Goal: Communication & Community: Answer question/provide support

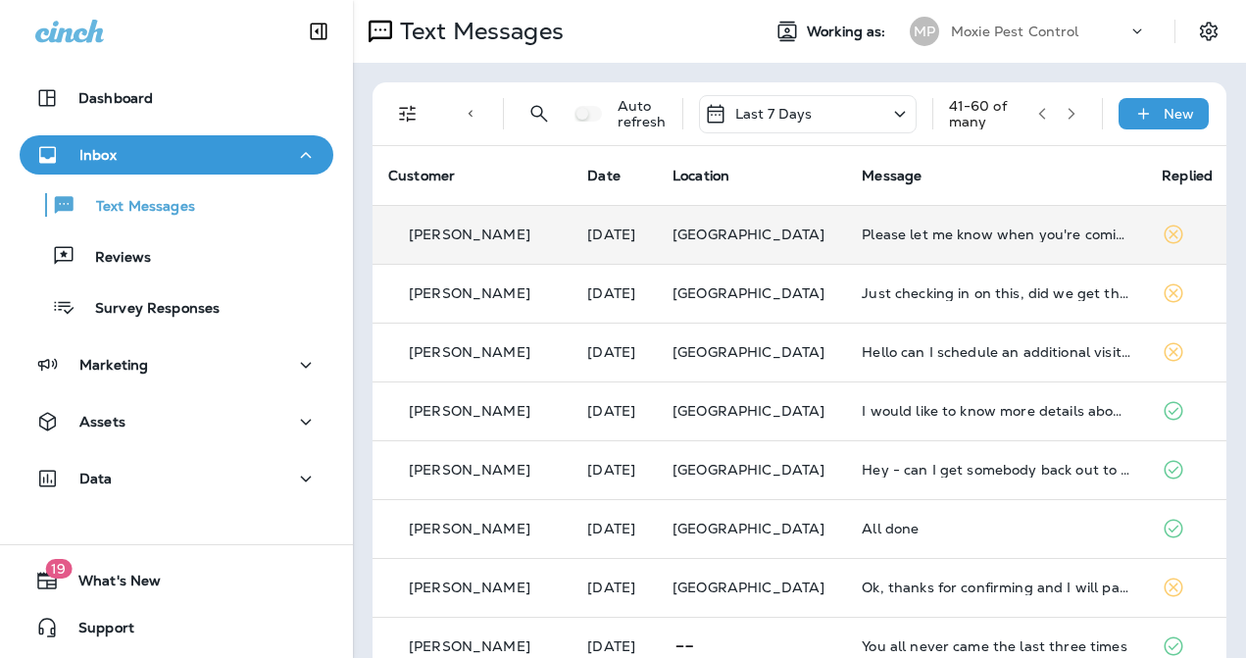
click at [900, 226] on div "Please let me know when you're coming. Thank you" at bounding box center [996, 234] width 269 height 16
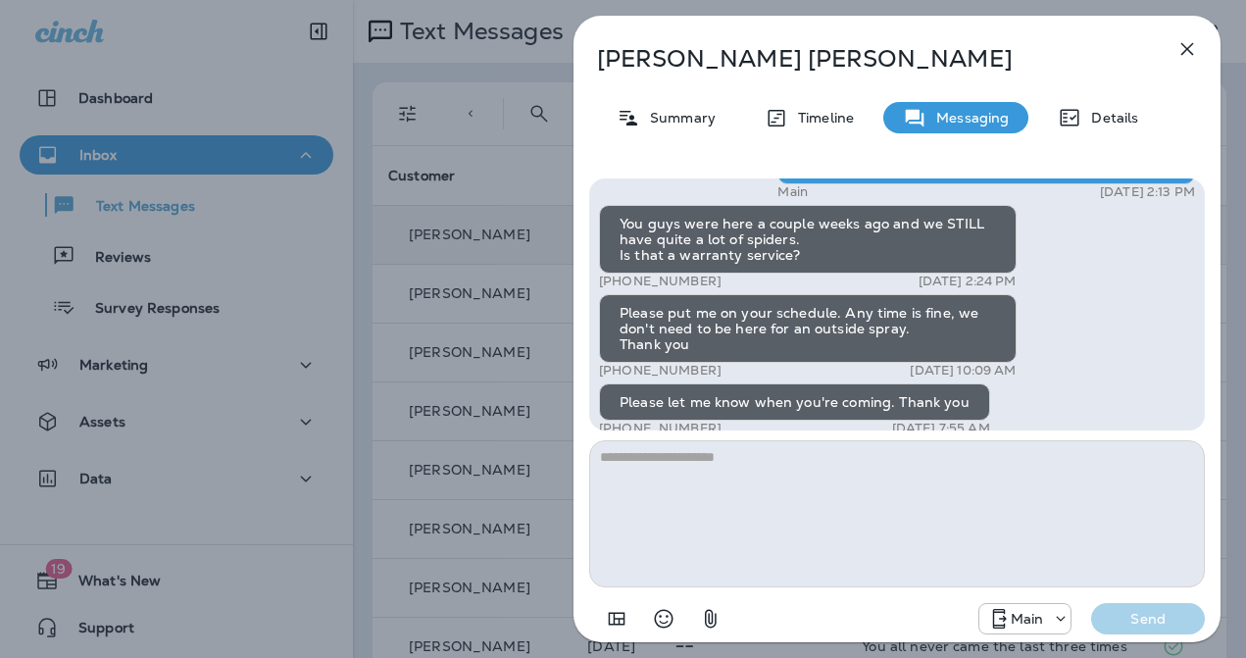
scroll to position [-151, 0]
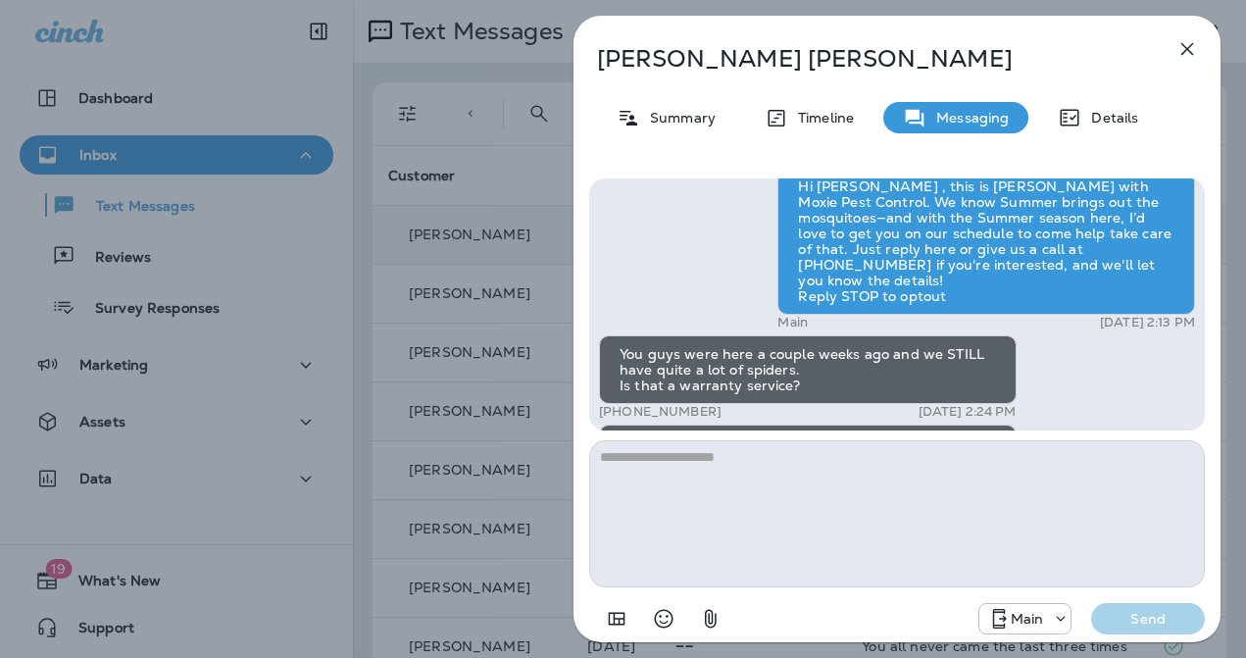
click at [484, 268] on div "Cindy Baker Summary Timeline Messaging Details Hi Cindy , this is Steven with M…" at bounding box center [623, 329] width 1246 height 658
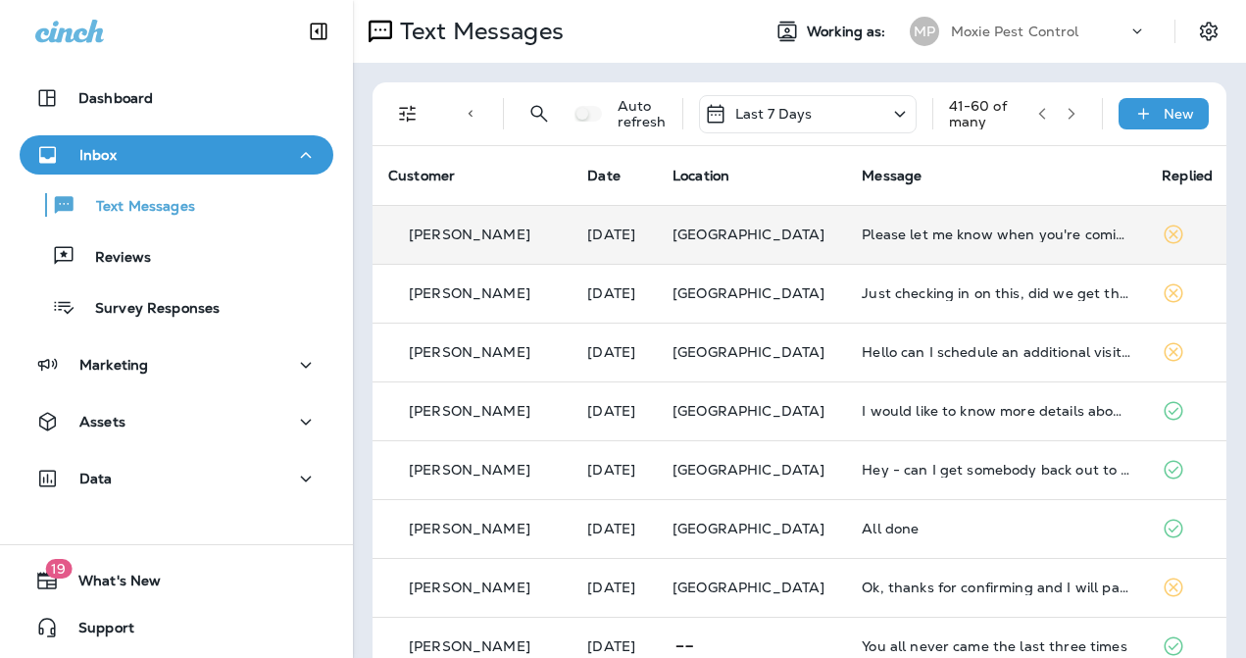
click at [958, 291] on div "Just checking in on this, did we get this service? Also having trouble with lot…" at bounding box center [996, 293] width 269 height 16
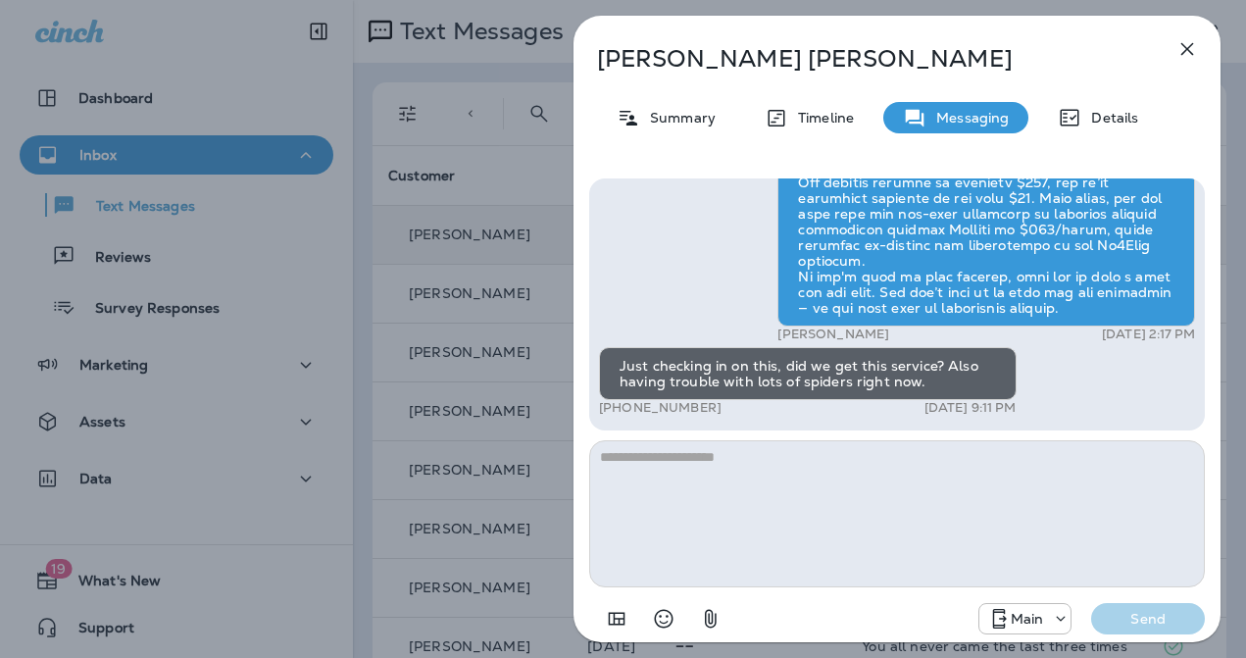
click at [526, 315] on div "Dianne Towalski Summary Timeline Messaging Details Exciting News! Joshua’s Pest…" at bounding box center [623, 329] width 1246 height 658
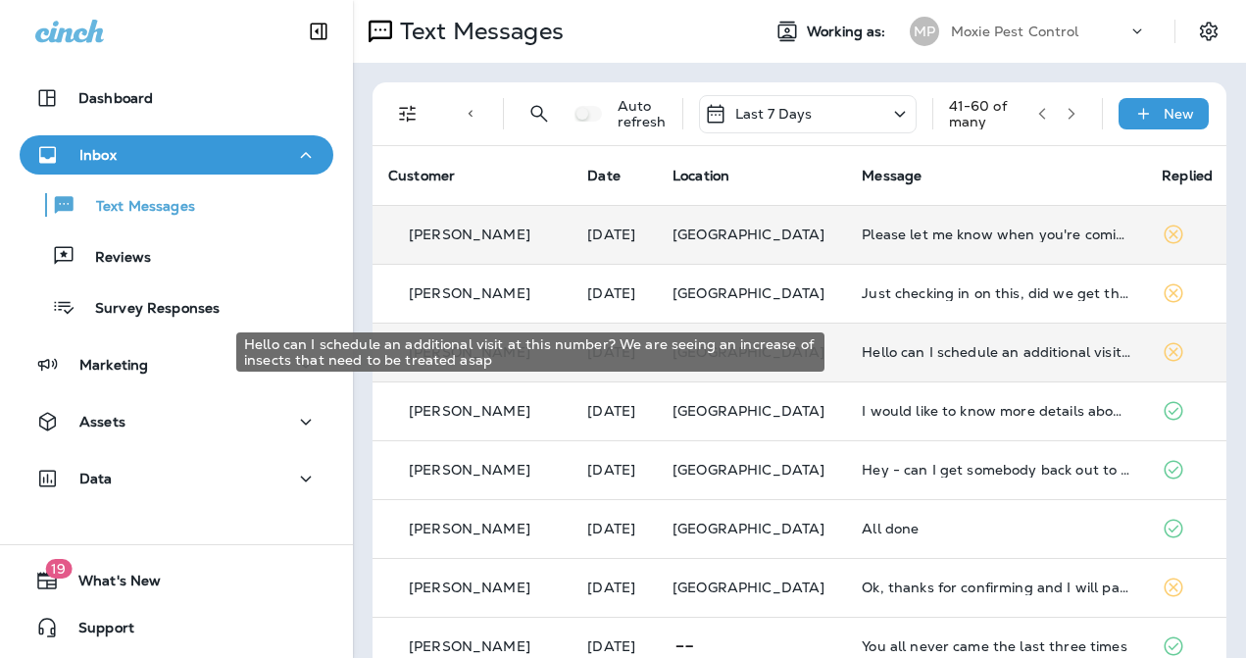
click at [913, 357] on div "Hello can I schedule an additional visit at this number? We are seeing an incre…" at bounding box center [996, 352] width 269 height 16
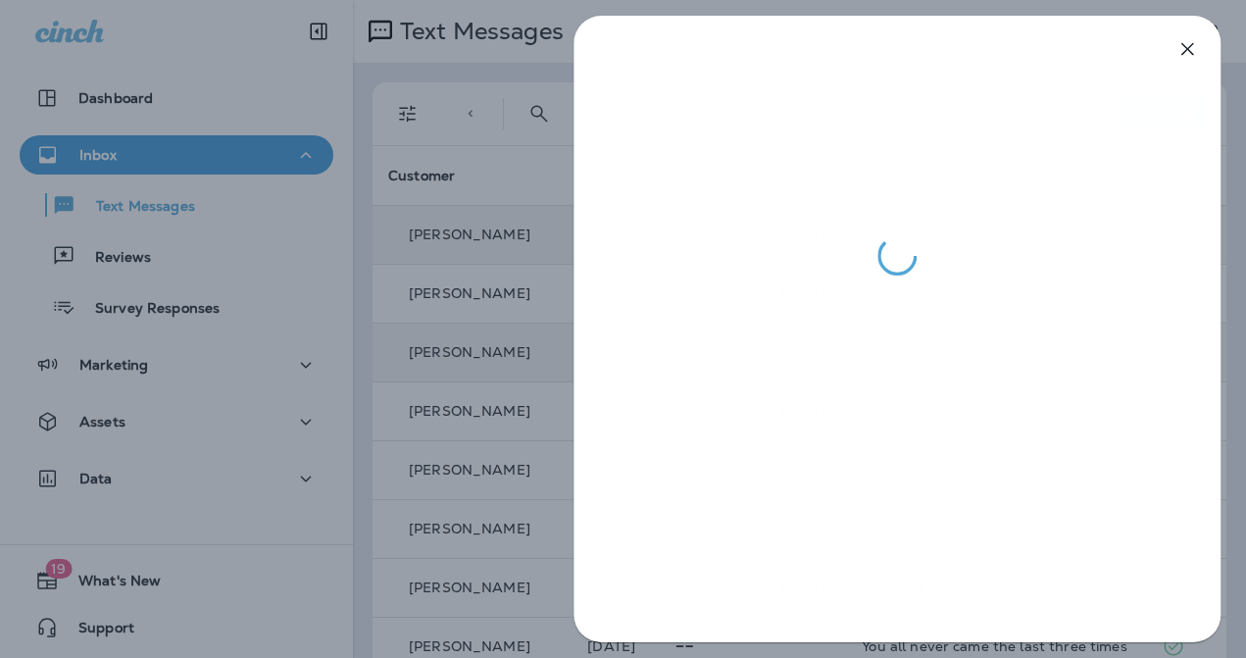
click at [507, 379] on div at bounding box center [623, 329] width 1246 height 658
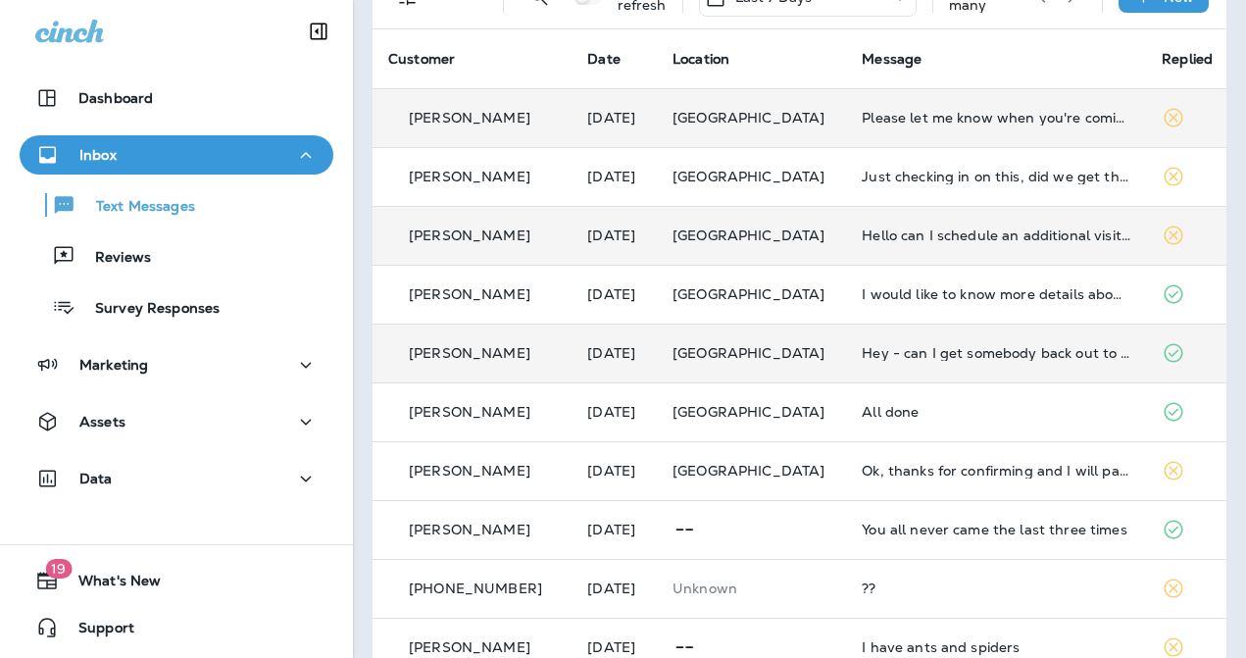
scroll to position [129, 0]
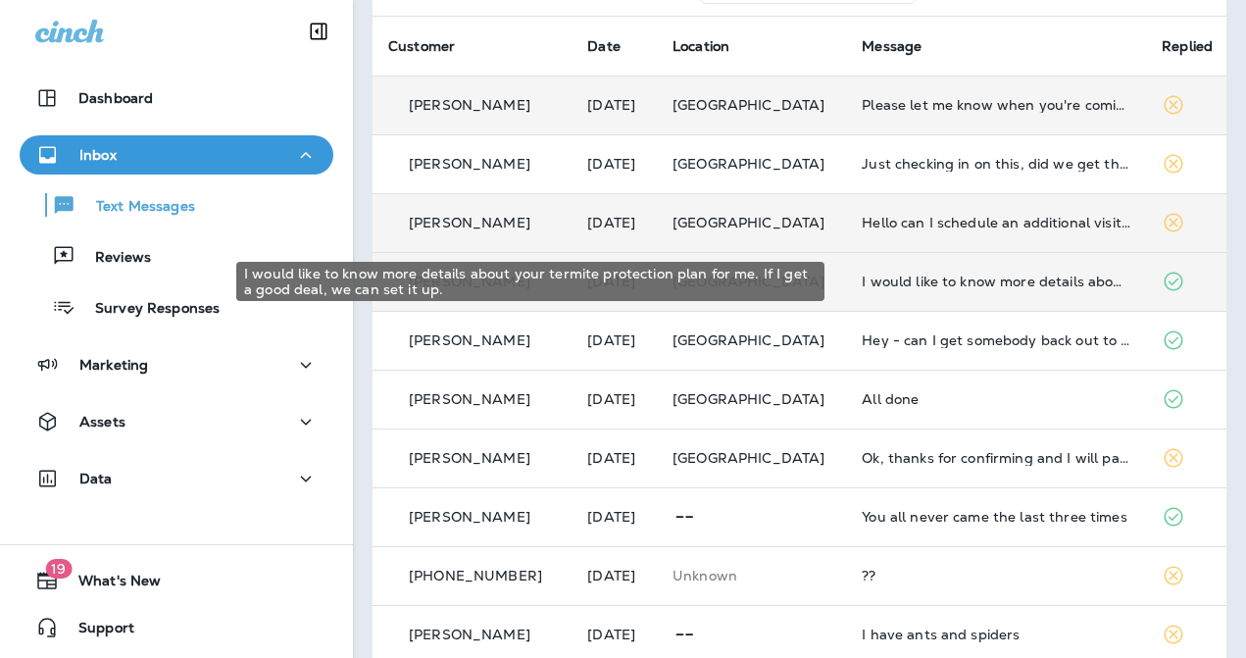
click at [963, 288] on div "I would like to know more details about your termite protection plan for me. If…" at bounding box center [996, 282] width 269 height 16
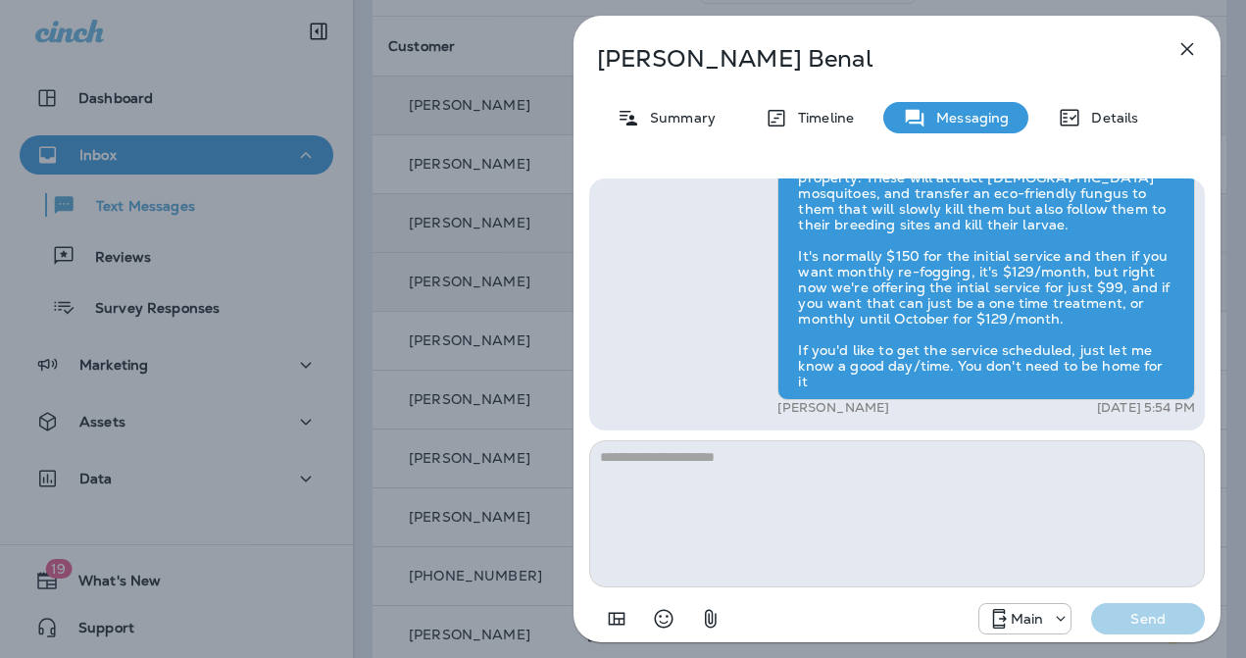
click at [517, 320] on div "Manjunath Benal Summary Timeline Messaging Details Hi Manjunath , this is Steve…" at bounding box center [623, 329] width 1246 height 658
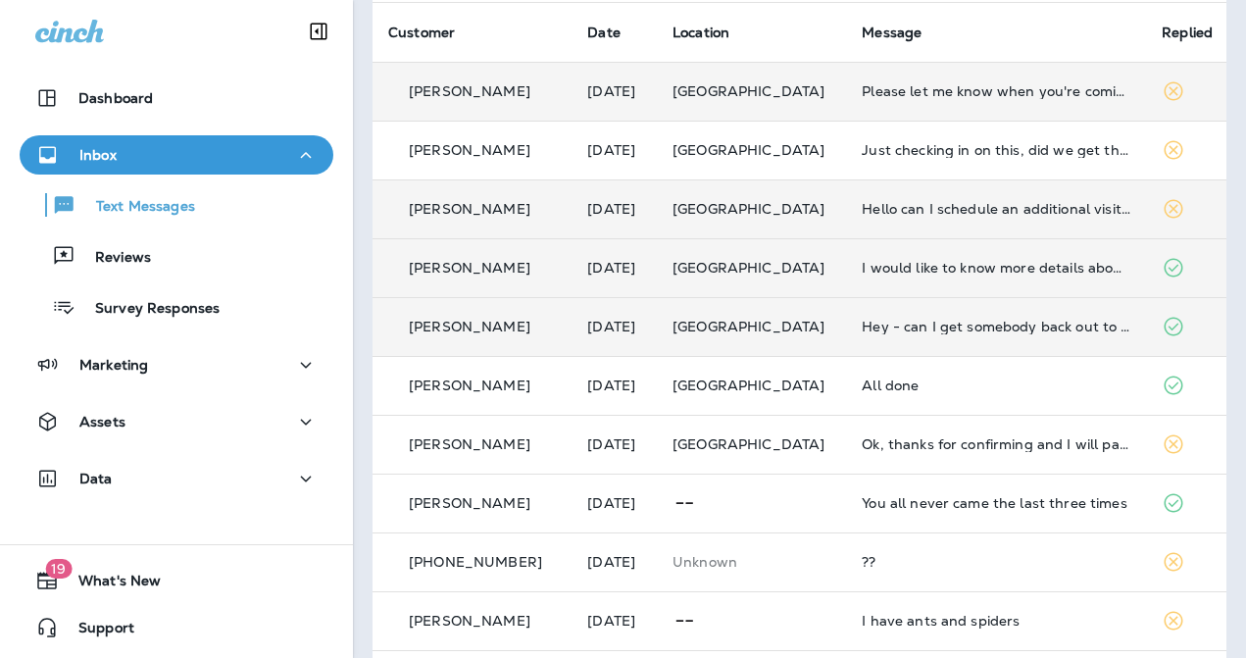
scroll to position [162, 0]
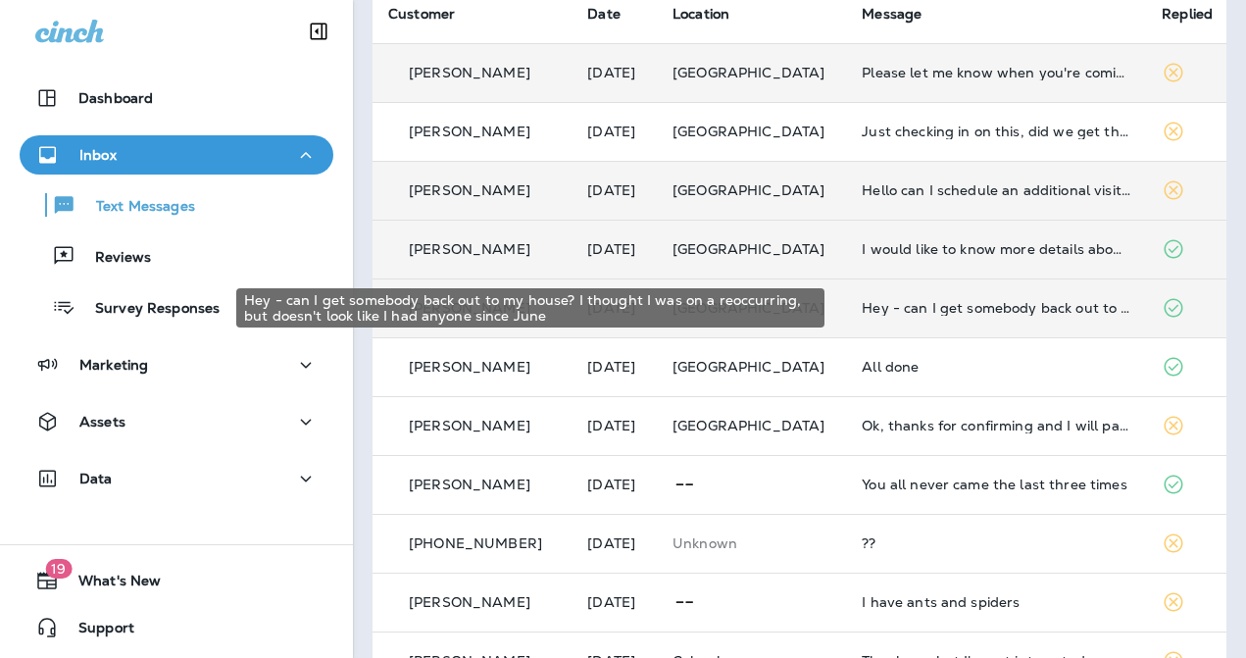
click at [953, 313] on div "Hey - can I get somebody back out to my house? I thought I was on a reoccurring…" at bounding box center [996, 308] width 269 height 16
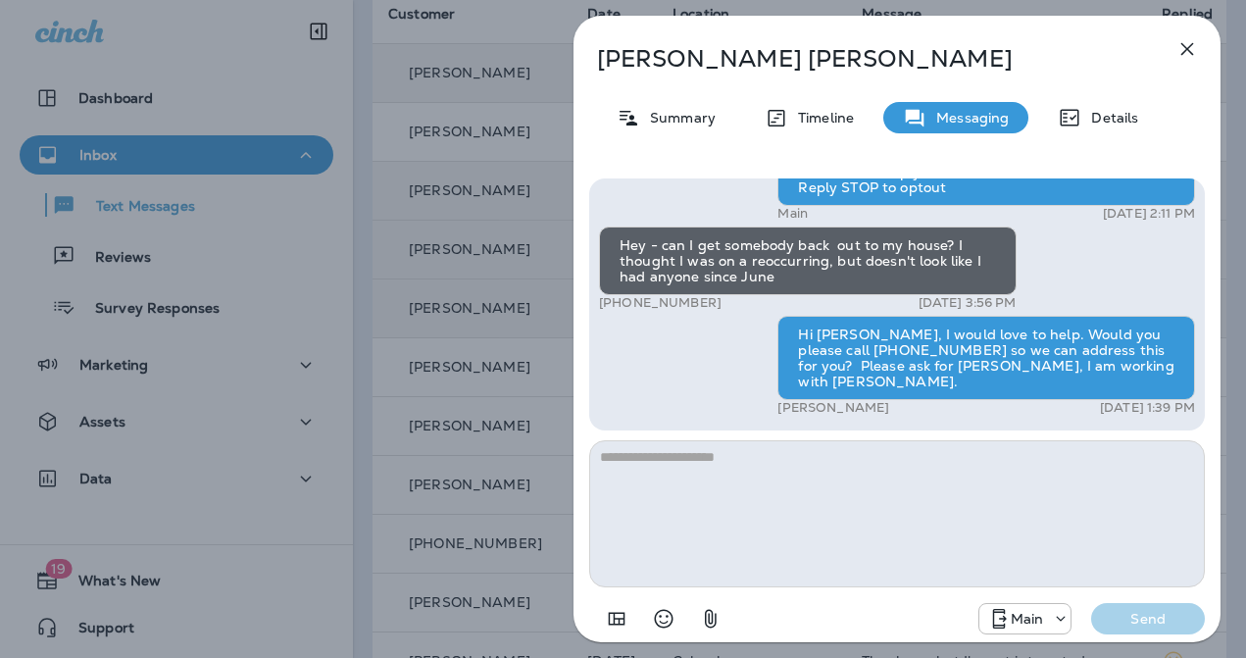
click at [538, 352] on div "Reva Shaw Summary Timeline Messaging Details Hi, Reva , this is Noel with Moxie…" at bounding box center [623, 329] width 1246 height 658
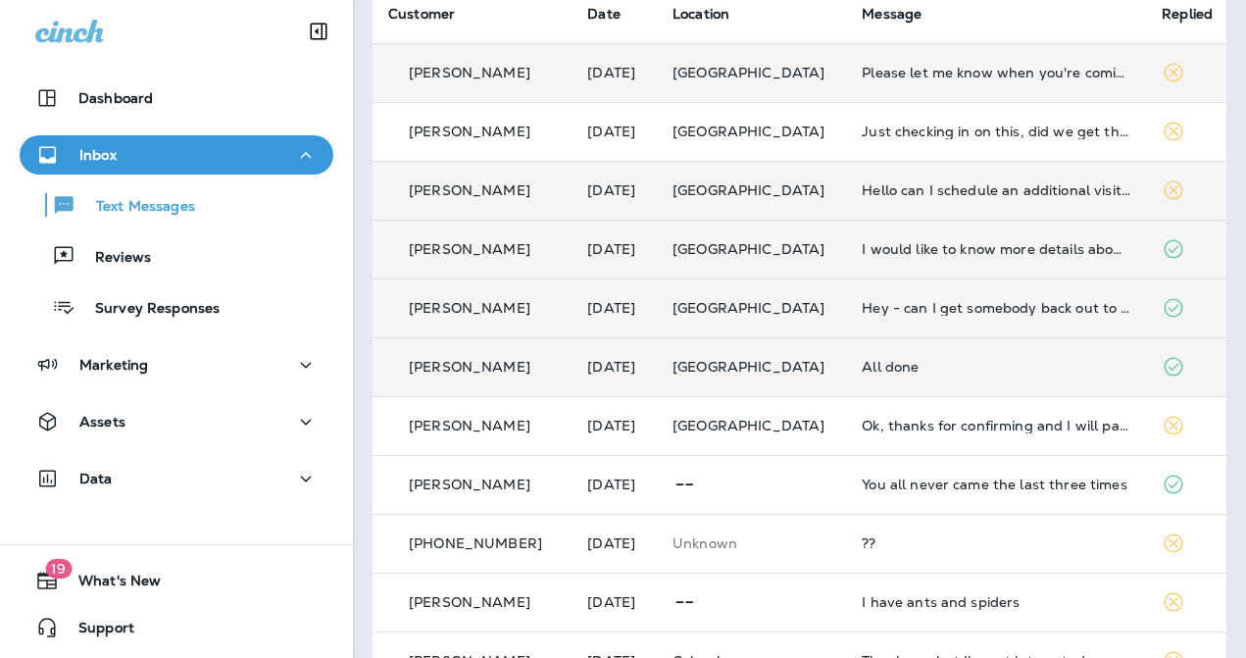
click at [889, 373] on div "All done" at bounding box center [996, 367] width 269 height 16
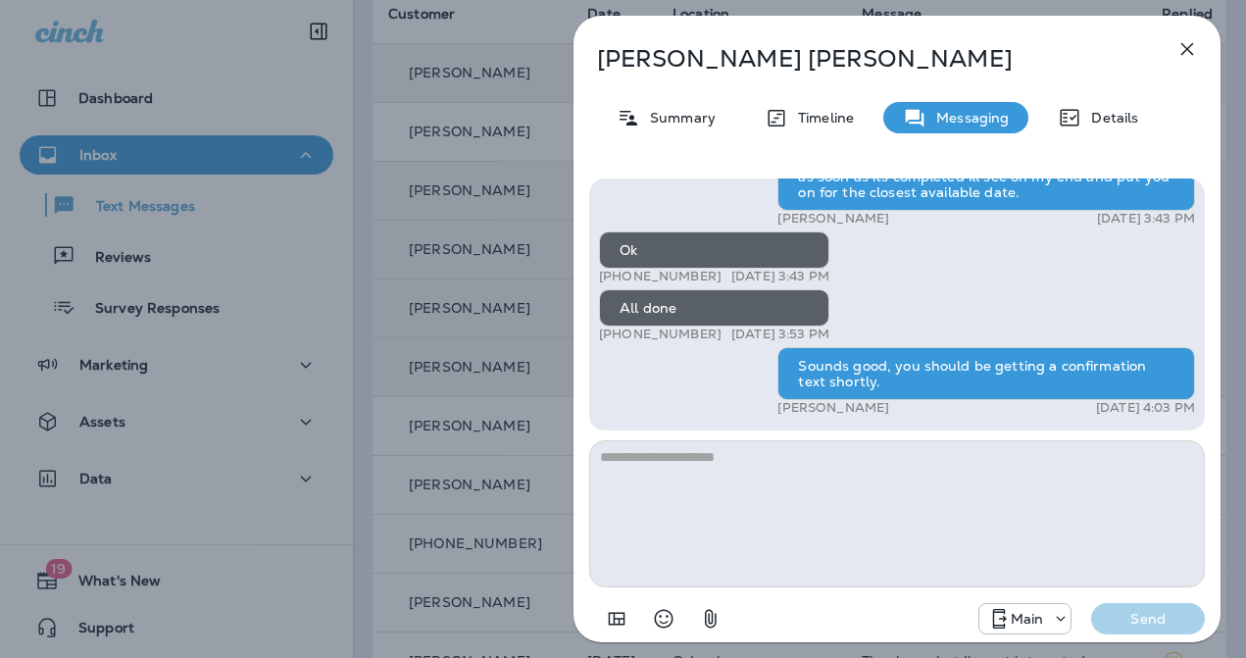
click at [516, 351] on div "Dana Hartwell Summary Timeline Messaging Details Exciting News! Joshua’s Pest C…" at bounding box center [623, 329] width 1246 height 658
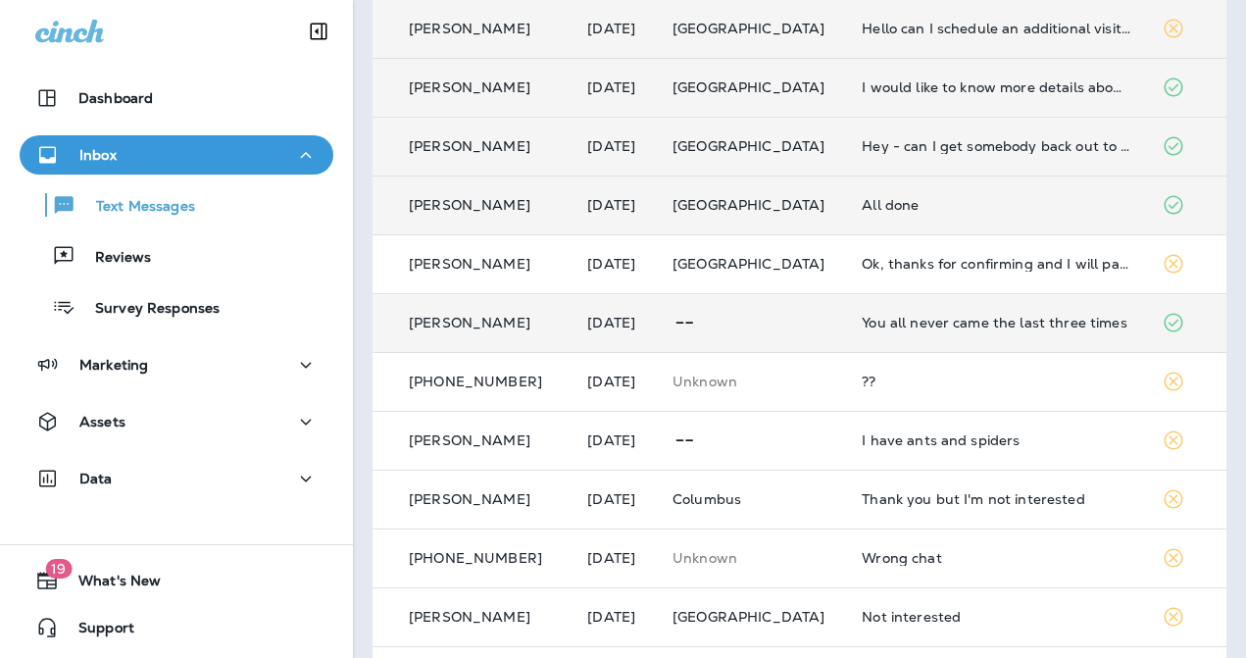
scroll to position [328, 0]
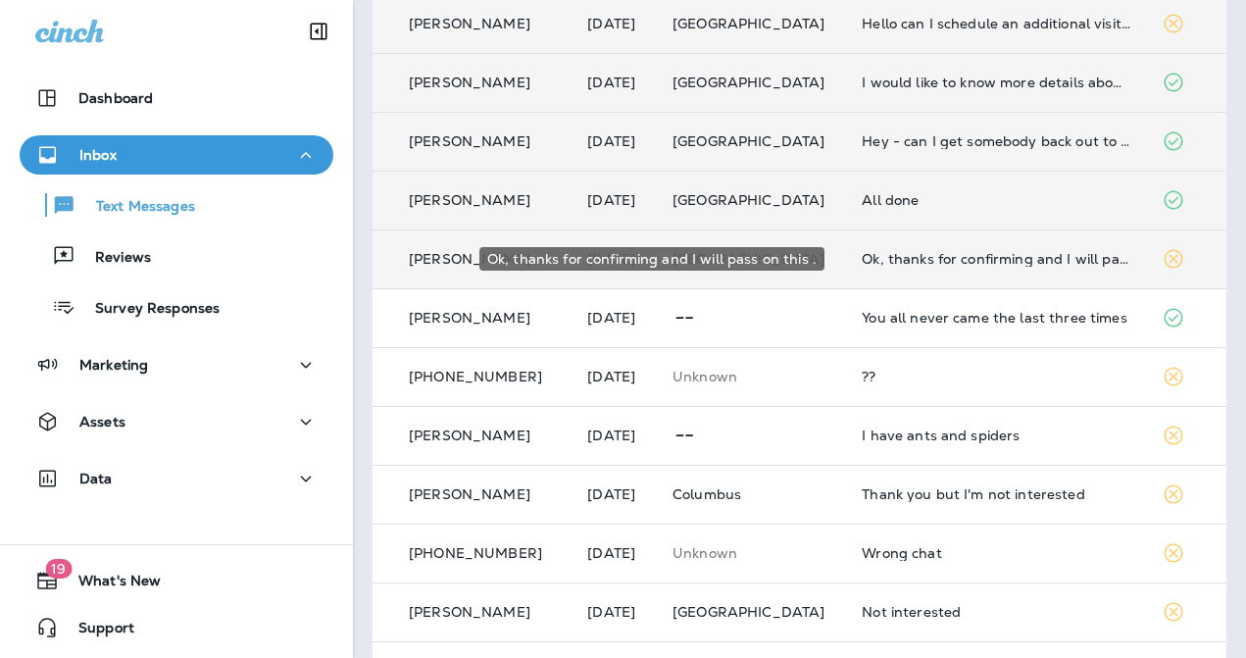
click at [934, 257] on div "Ok, thanks for confirming and I will pass on this ." at bounding box center [996, 259] width 269 height 16
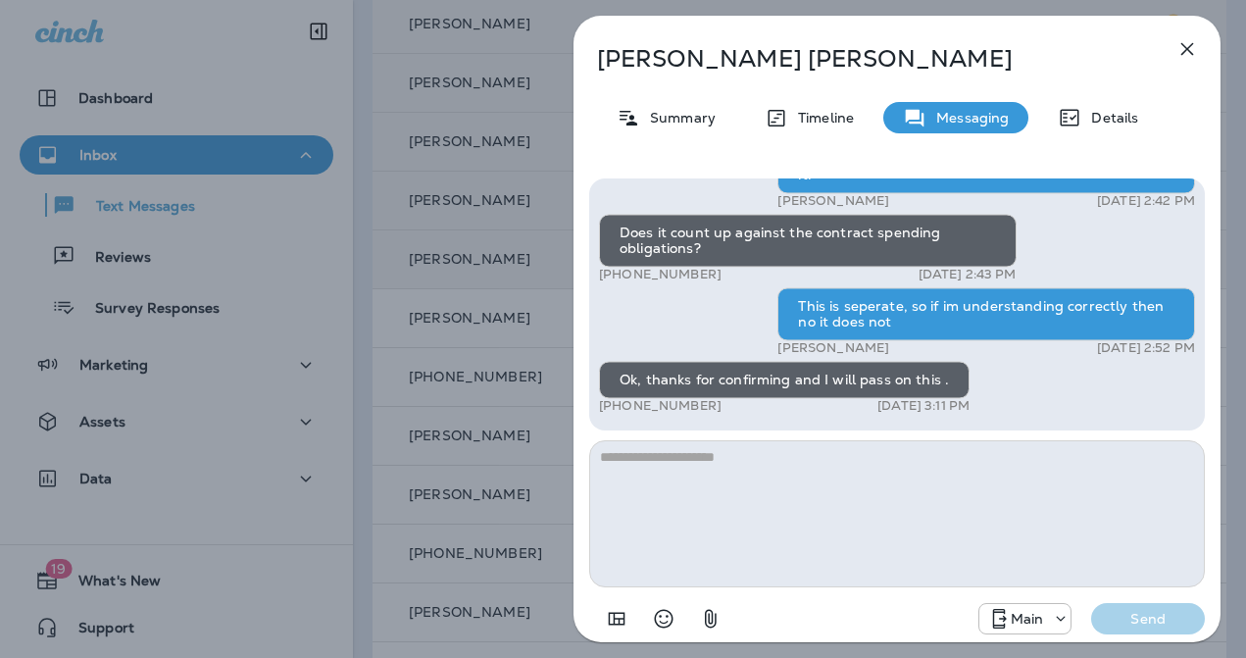
click at [466, 310] on div "Patty Fitzgerald Summary Timeline Messaging Details Hi Patty , this is Steven w…" at bounding box center [623, 329] width 1246 height 658
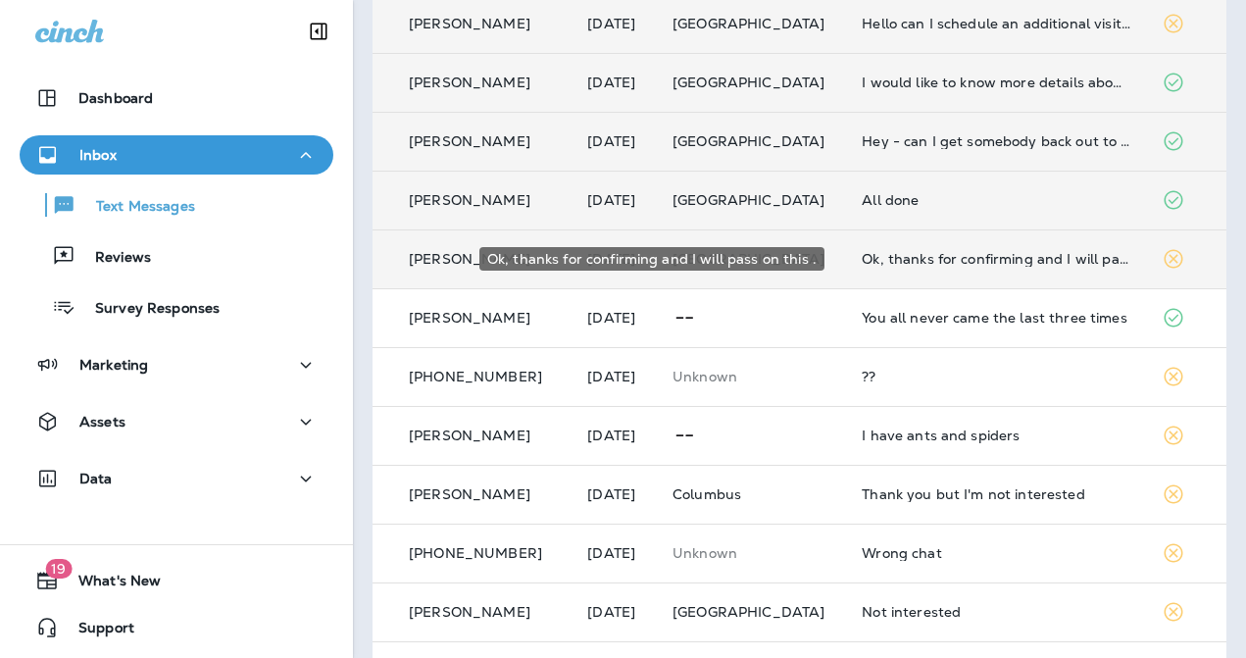
click at [920, 260] on div "Ok, thanks for confirming and I will pass on this ." at bounding box center [996, 259] width 269 height 16
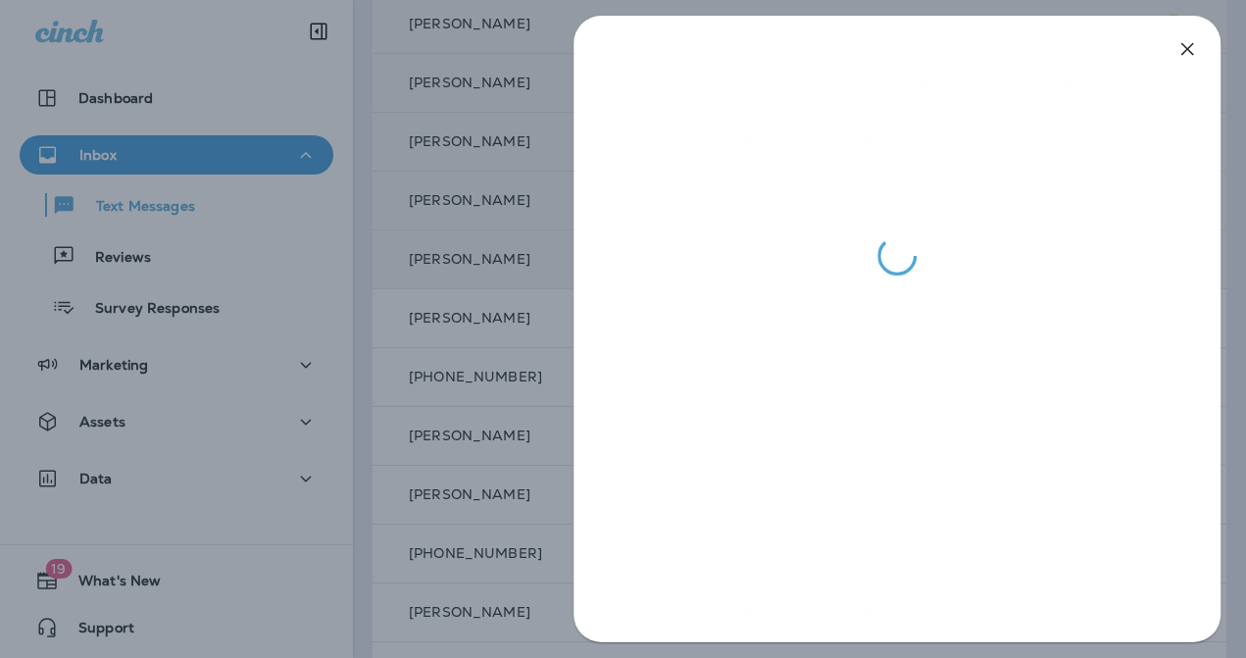
click at [496, 286] on div at bounding box center [623, 329] width 1246 height 658
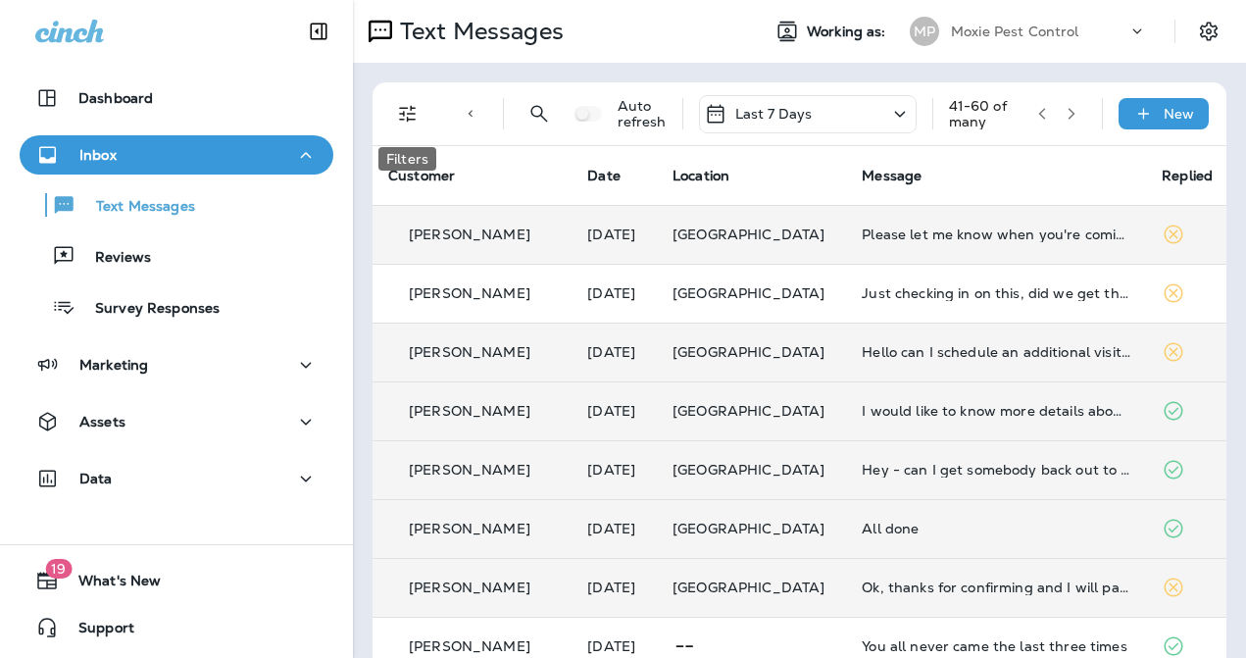
click at [415, 121] on icon "Filters" at bounding box center [408, 114] width 24 height 24
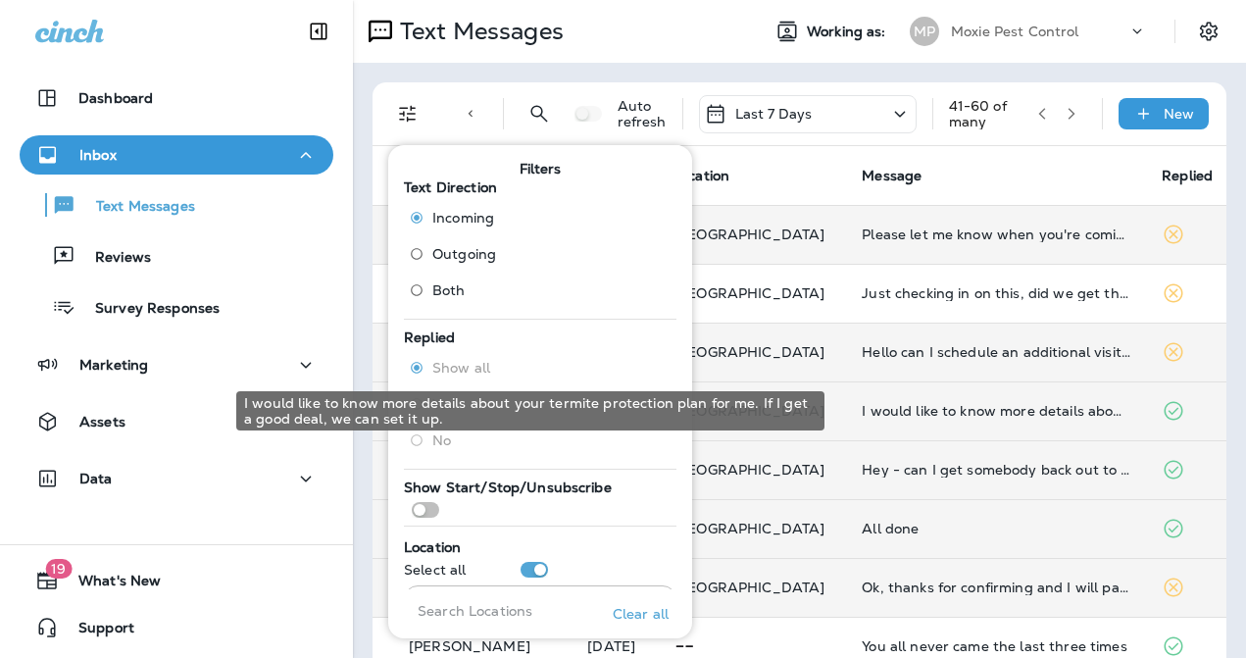
click at [1014, 406] on div "I would like to know more details about your termite protection plan for me. If…" at bounding box center [996, 411] width 269 height 16
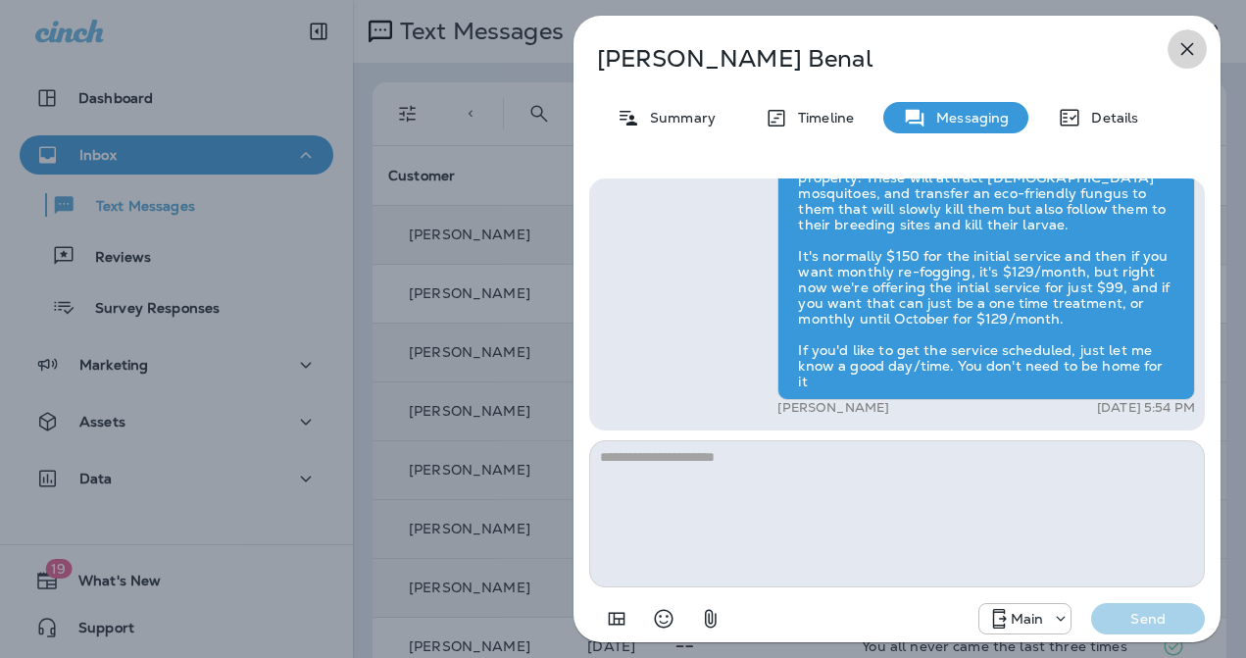
click at [1182, 50] on icon "button" at bounding box center [1188, 49] width 24 height 24
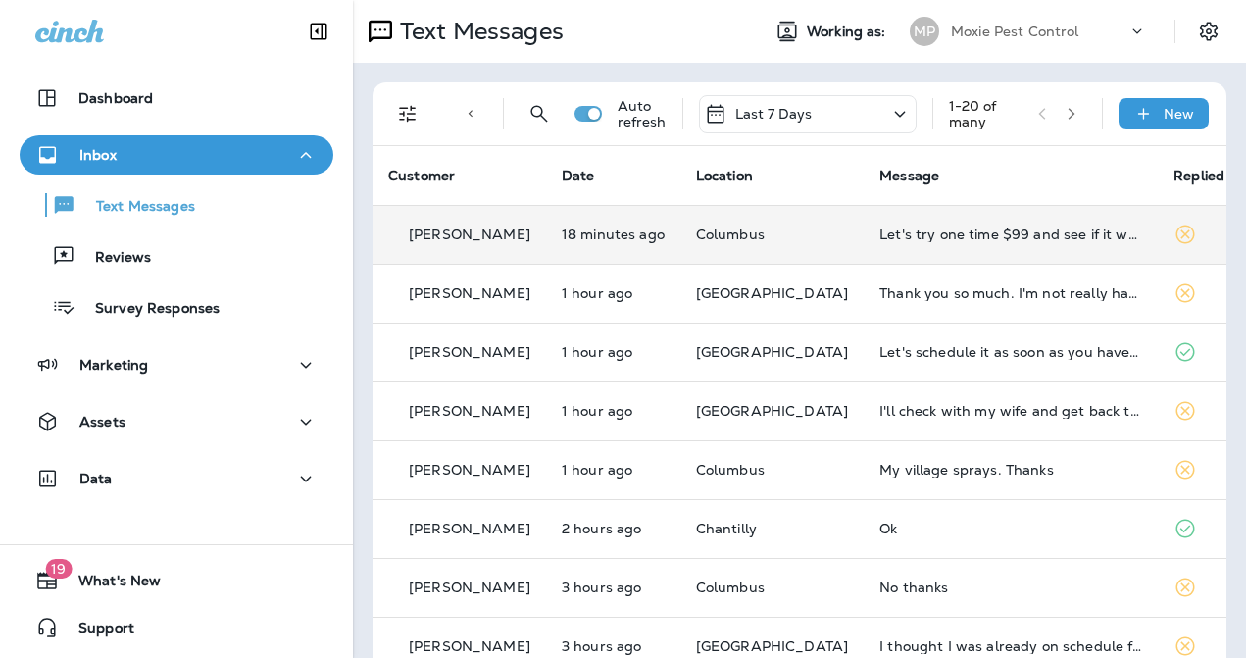
click at [1003, 243] on td "Let's try one time $99 and see if it works" at bounding box center [1011, 234] width 294 height 59
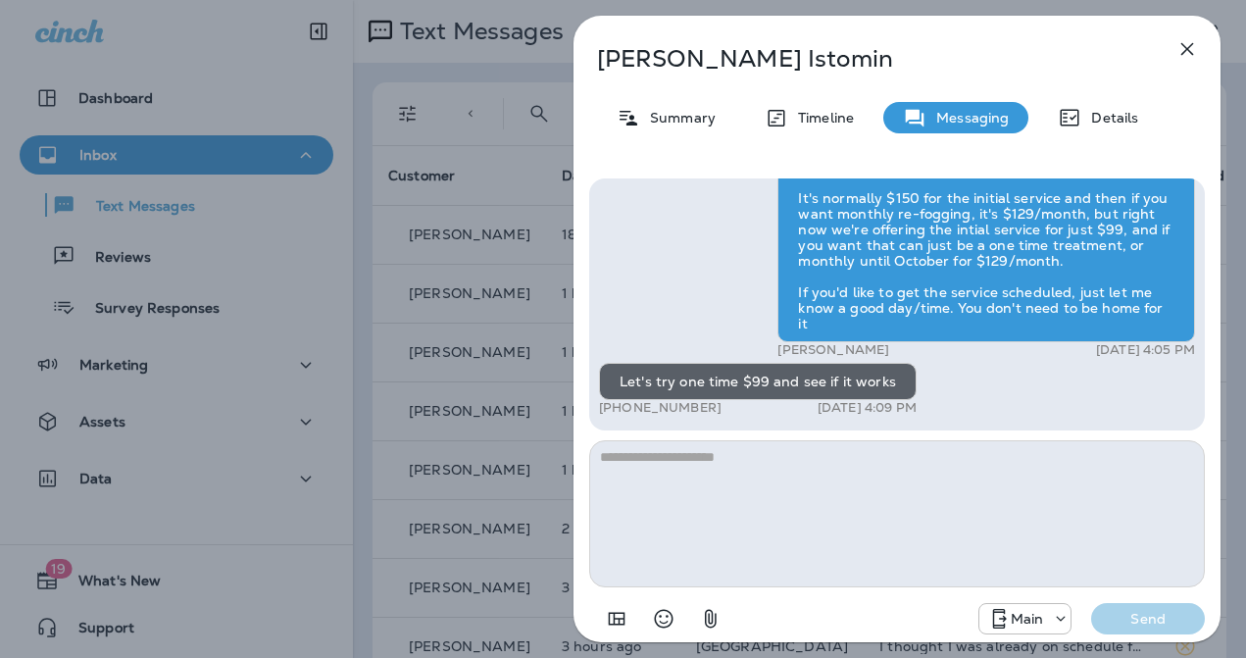
click at [526, 398] on div "Andrei Istomin Summary Timeline Messaging Details Hi Andrei , this is Steven wi…" at bounding box center [623, 329] width 1246 height 658
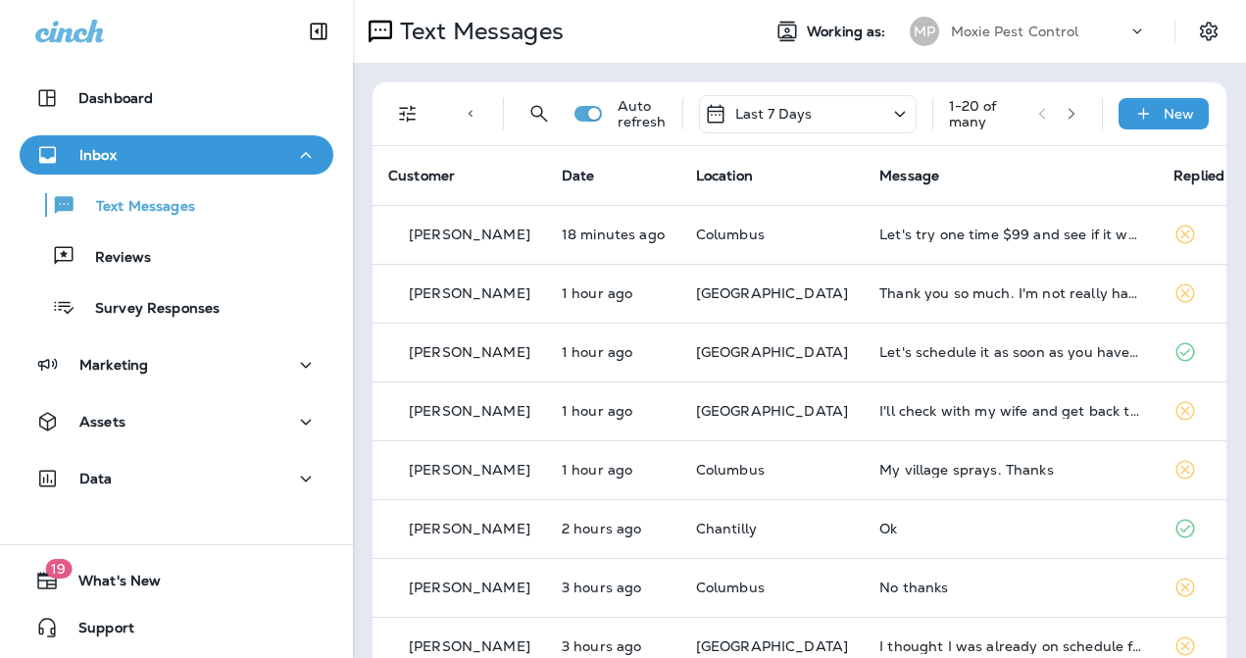
click at [1015, 304] on td "Thank you so much. I'm not really having a mosquito problem right now." at bounding box center [1011, 293] width 294 height 59
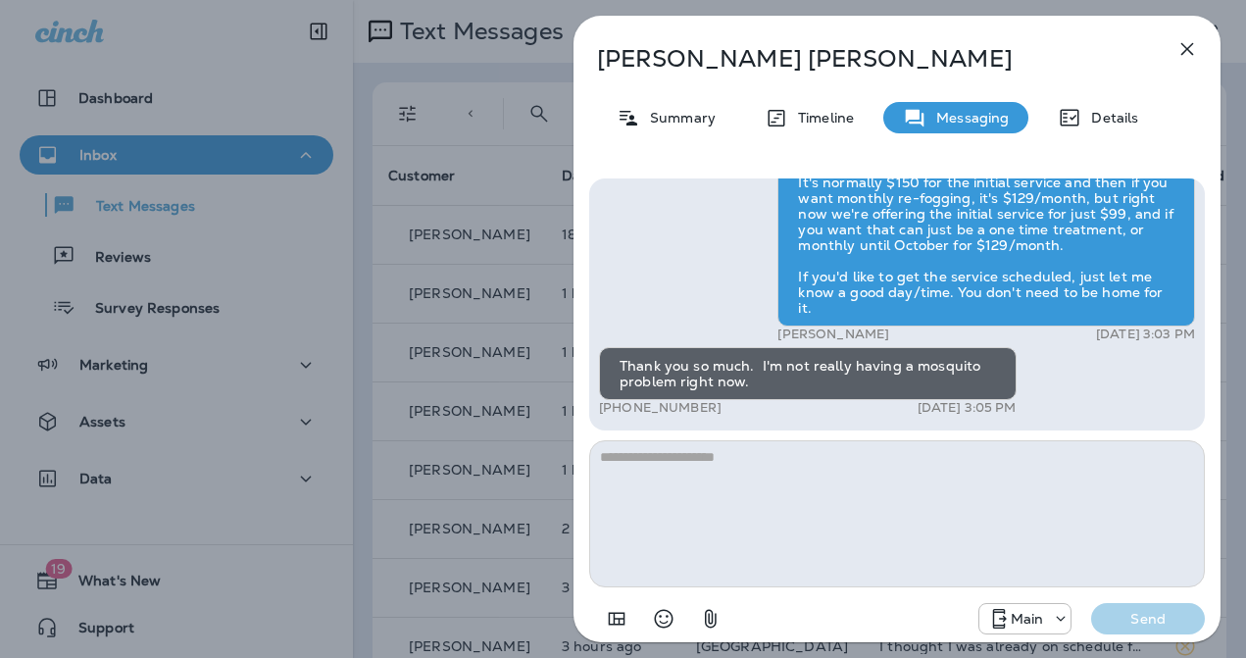
click at [571, 390] on div "Sandra Ritze Summary Timeline Messaging Details Hi Sandra , this is Steven with…" at bounding box center [897, 329] width 698 height 658
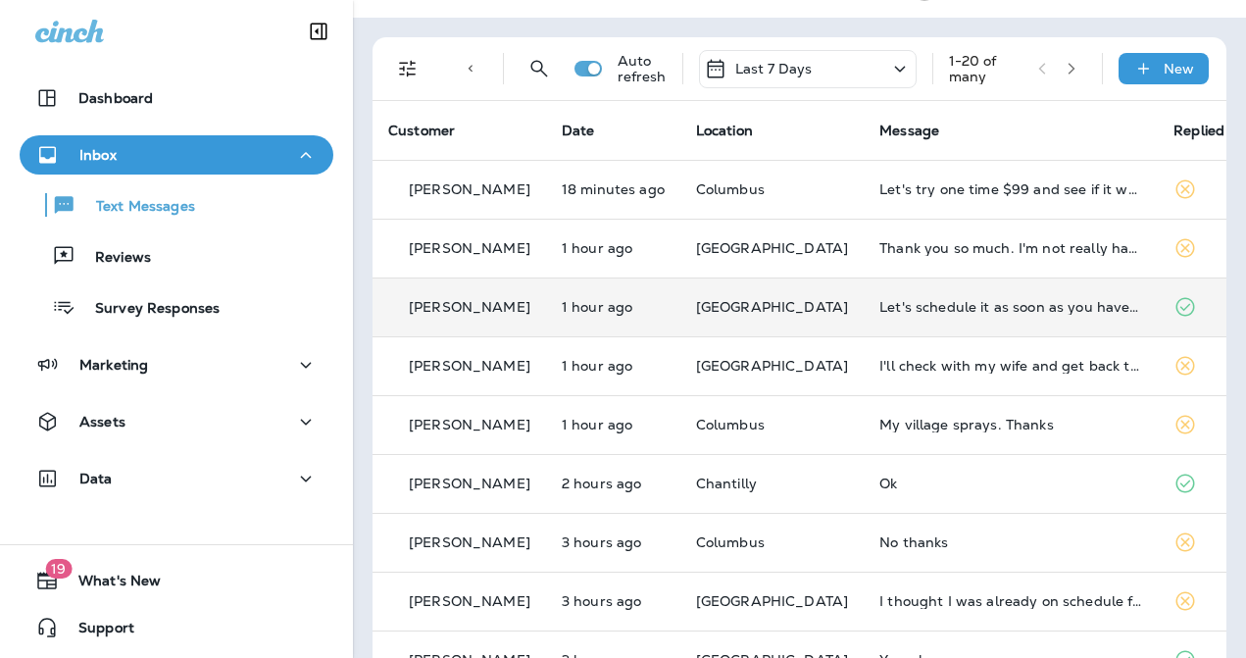
scroll to position [63, 0]
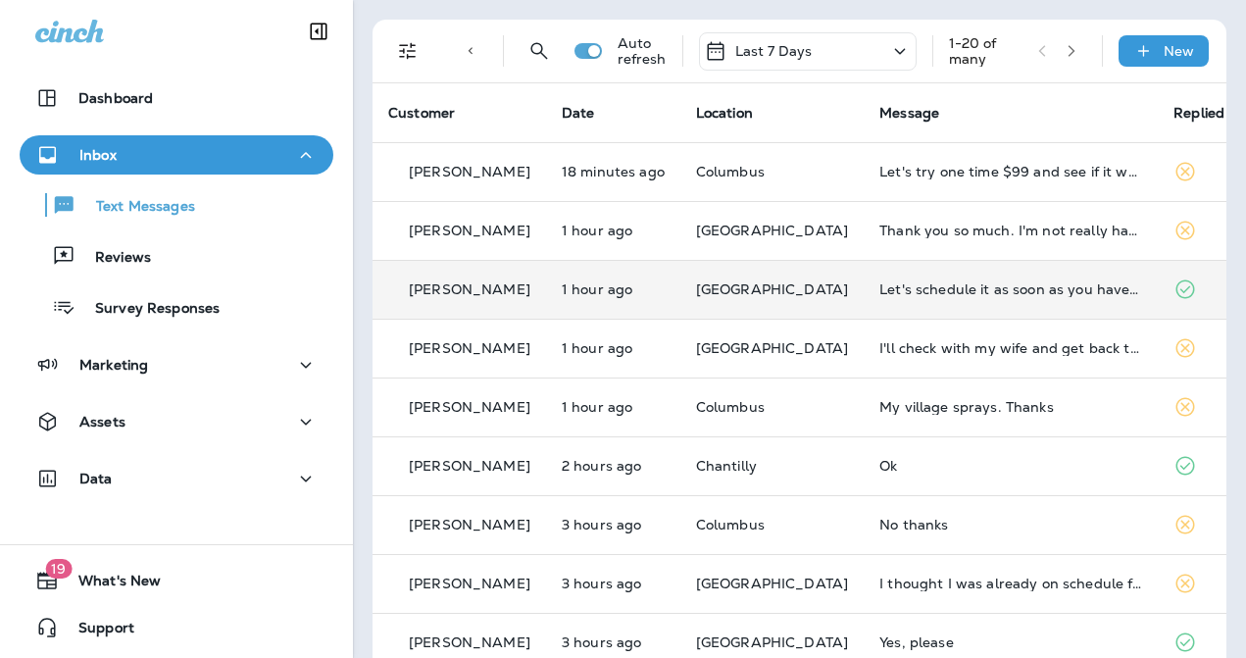
click at [1036, 305] on td "Let's schedule it as soon as you have availability please" at bounding box center [1011, 289] width 294 height 59
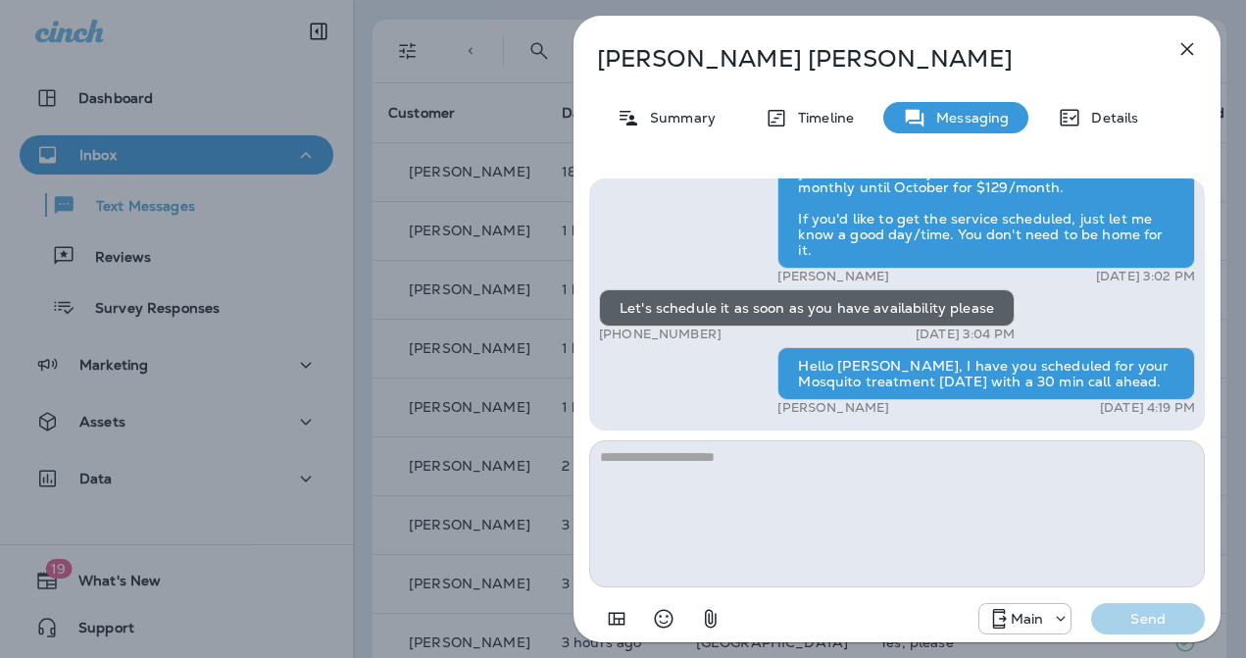
click at [541, 378] on div "David Vitt Summary Timeline Messaging Details Hi David , this is Steven with Mo…" at bounding box center [623, 329] width 1246 height 658
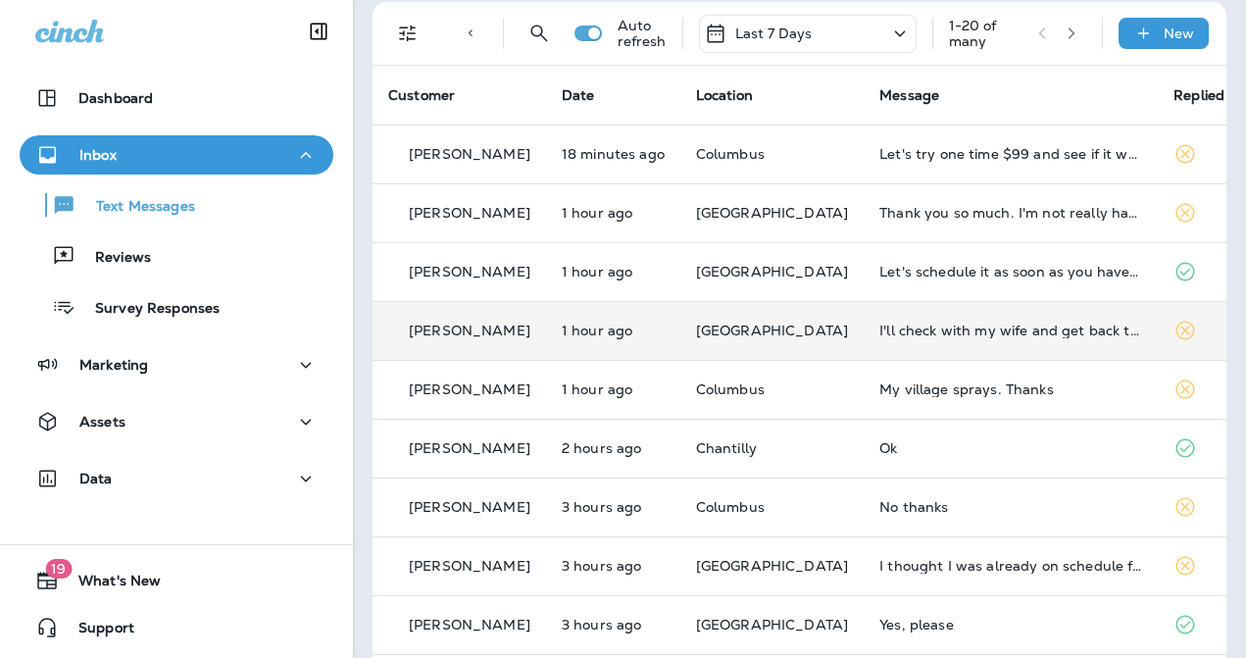
scroll to position [90, 0]
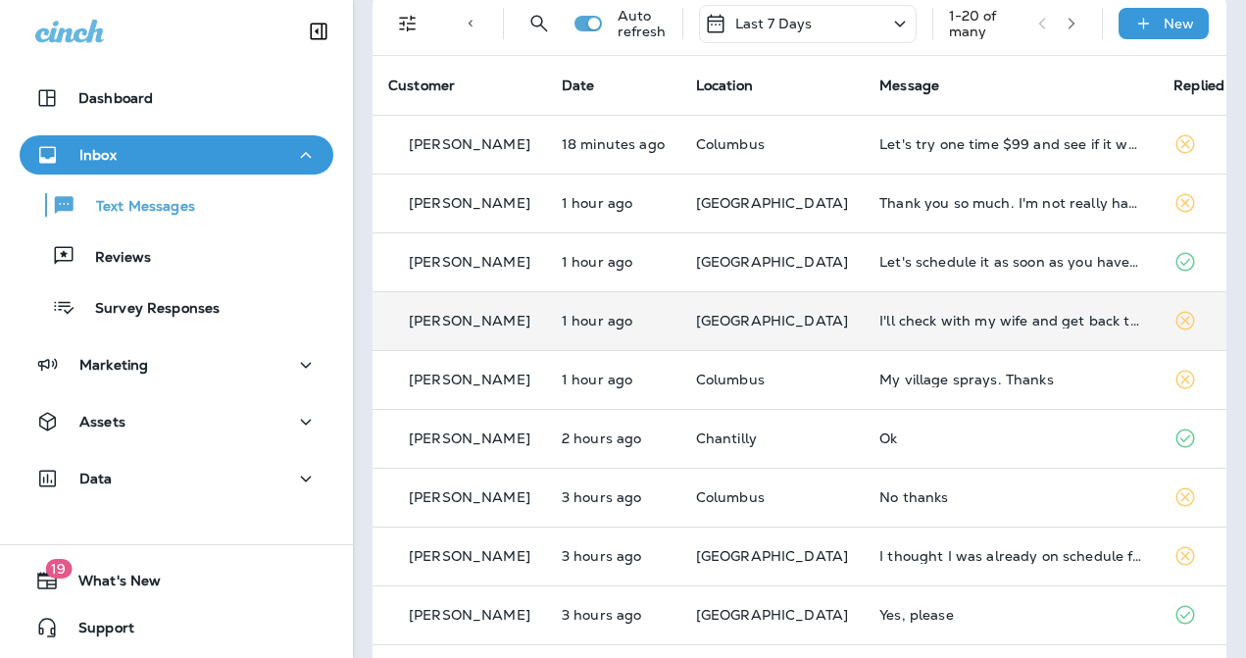
click at [971, 332] on td "I'll check with my wife and get back to you" at bounding box center [1011, 320] width 294 height 59
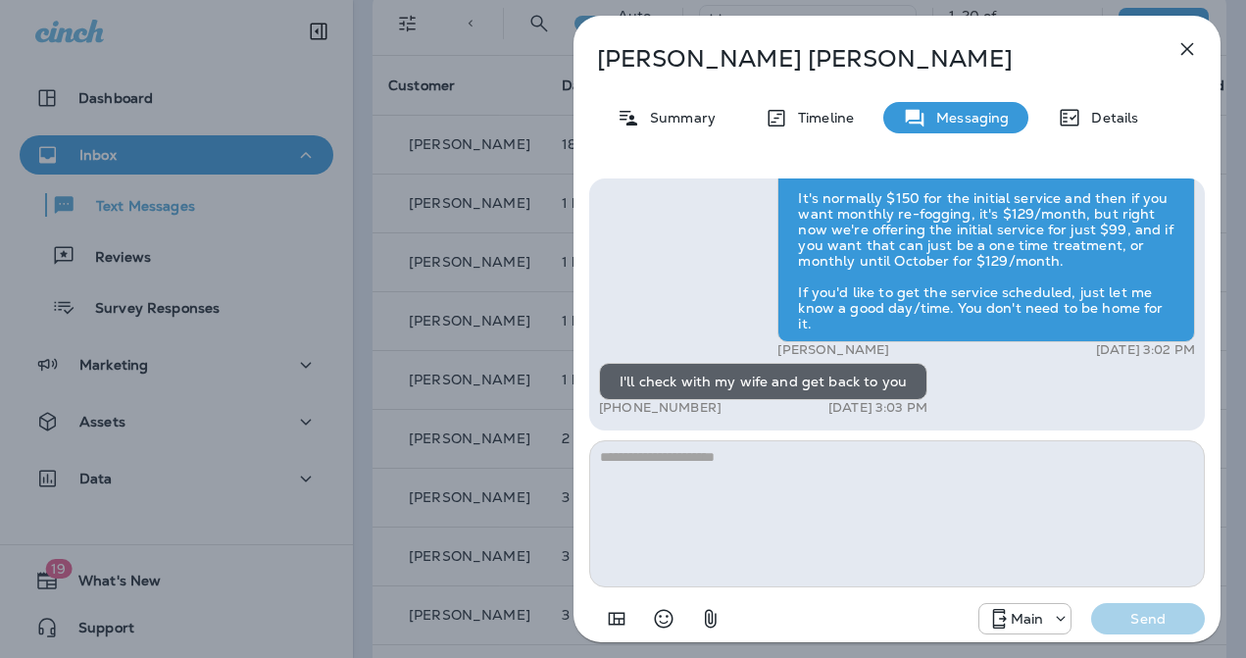
click at [801, 472] on textarea at bounding box center [897, 513] width 616 height 147
type textarea "*********"
click at [1091, 603] on button "Send" at bounding box center [1148, 618] width 114 height 31
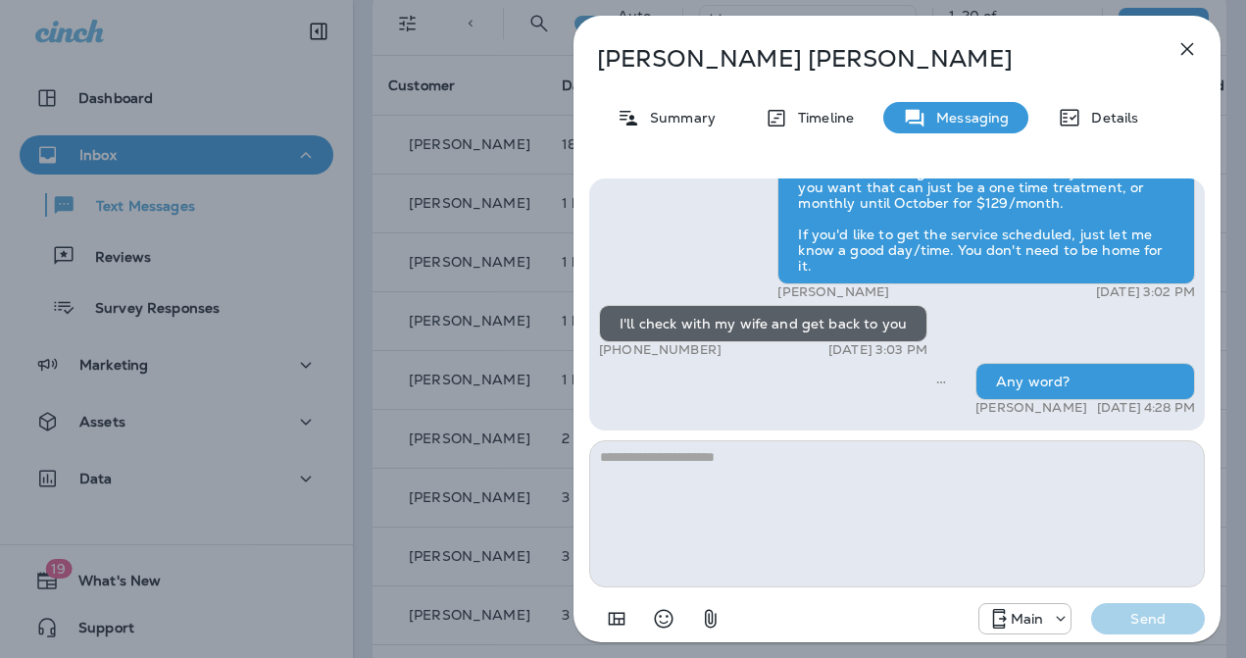
click at [486, 424] on div "Michael Rutter Summary Timeline Messaging Details Hi Michael , this is Steven w…" at bounding box center [623, 329] width 1246 height 658
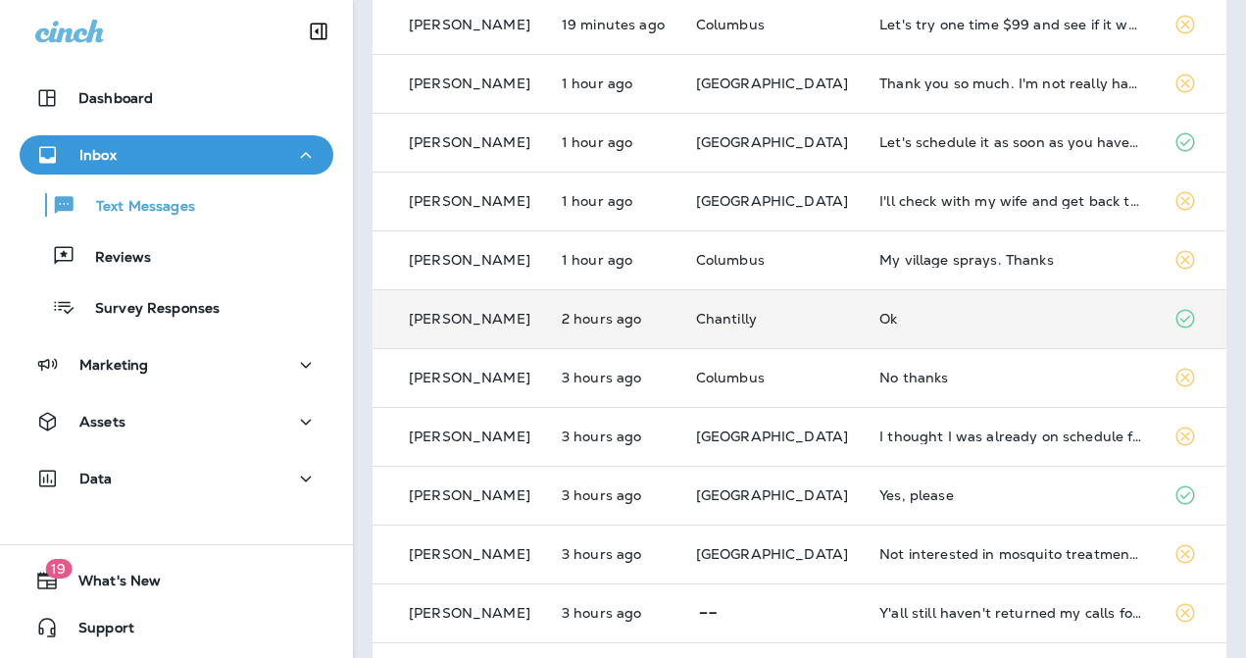
scroll to position [234, 0]
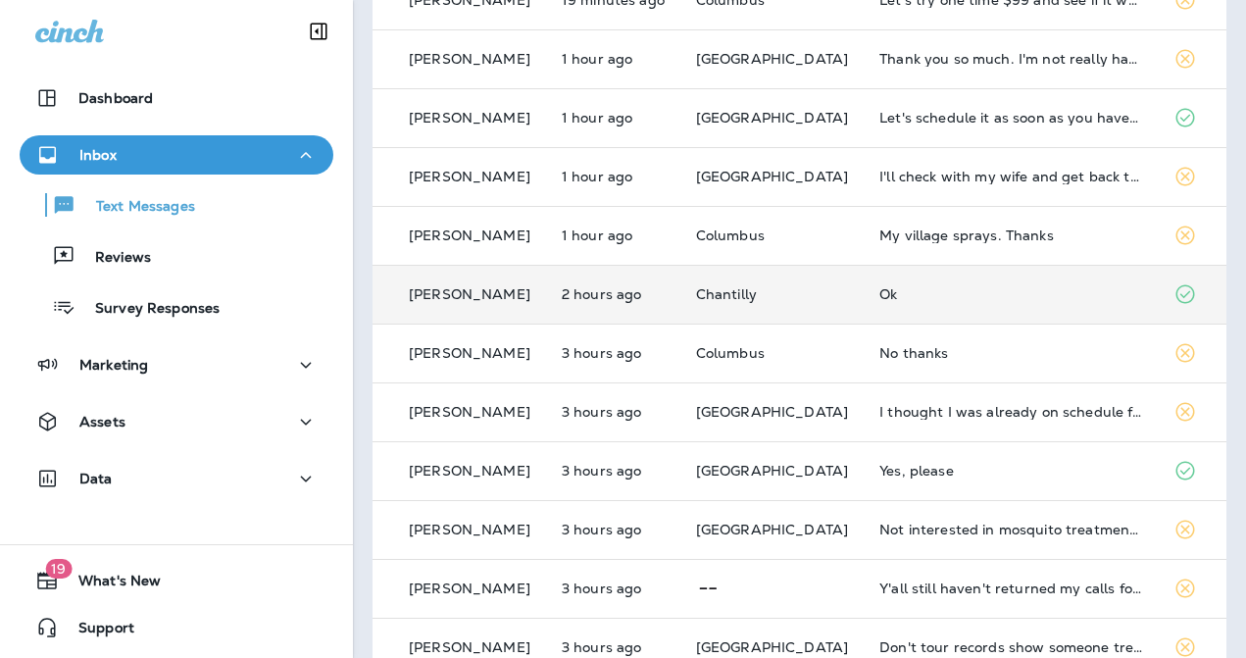
click at [945, 307] on td "Ok" at bounding box center [1011, 294] width 294 height 59
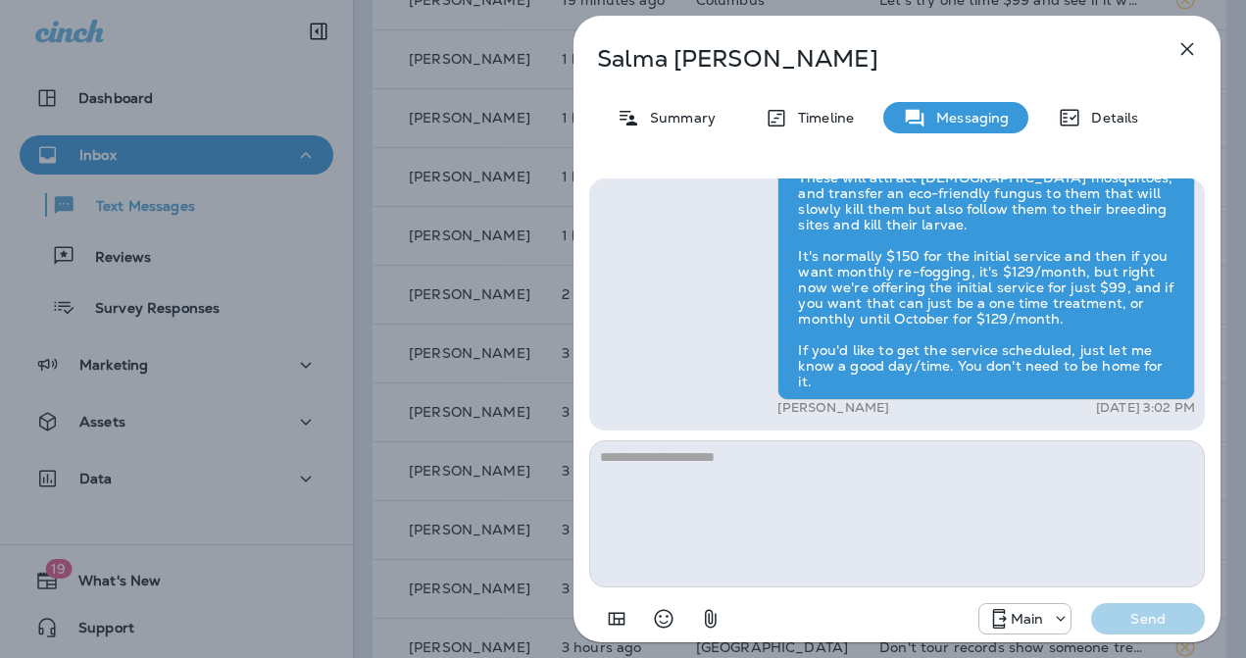
click at [887, 473] on textarea at bounding box center [897, 513] width 616 height 147
type textarea "**********"
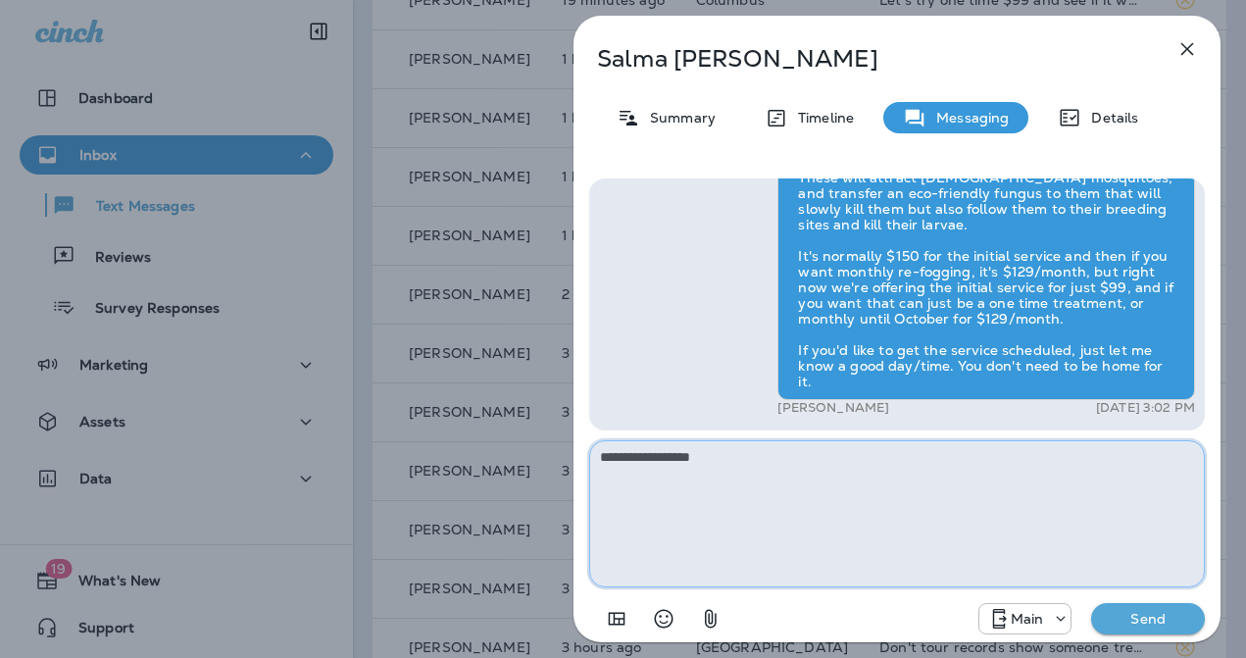
drag, startPoint x: 783, startPoint y: 455, endPoint x: 395, endPoint y: 436, distance: 388.7
click at [399, 436] on div "**********" at bounding box center [623, 329] width 1246 height 658
paste textarea "**********"
type textarea "**********"
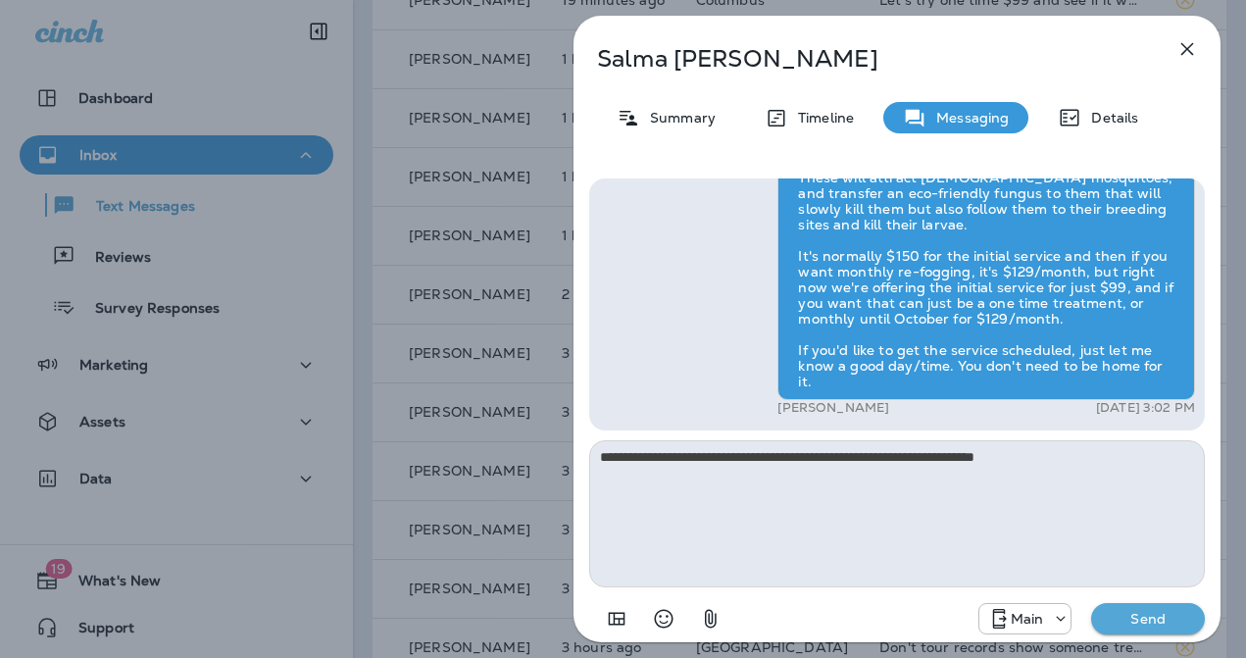
drag, startPoint x: 1129, startPoint y: 606, endPoint x: 1128, endPoint y: 616, distance: 9.9
click at [1129, 606] on button "Send" at bounding box center [1148, 618] width 114 height 31
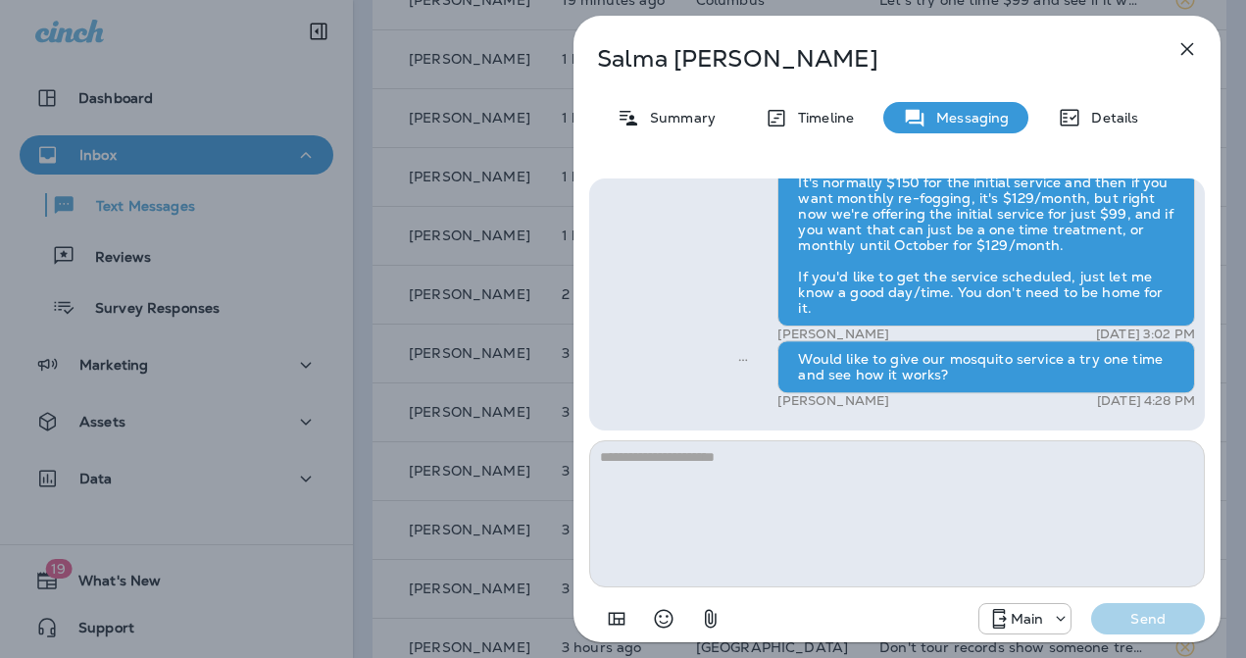
click at [480, 468] on div "Salma Samdani Summary Timeline Messaging Details Hi Salma , this is Steven with…" at bounding box center [623, 329] width 1246 height 658
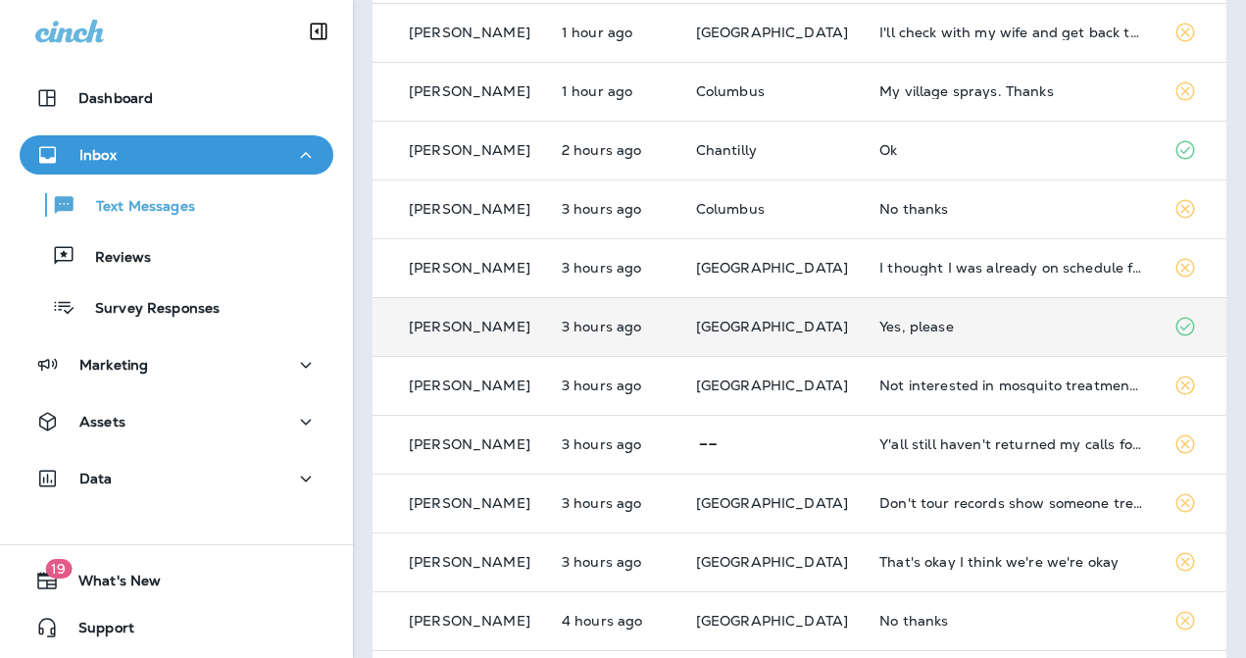
scroll to position [398, 0]
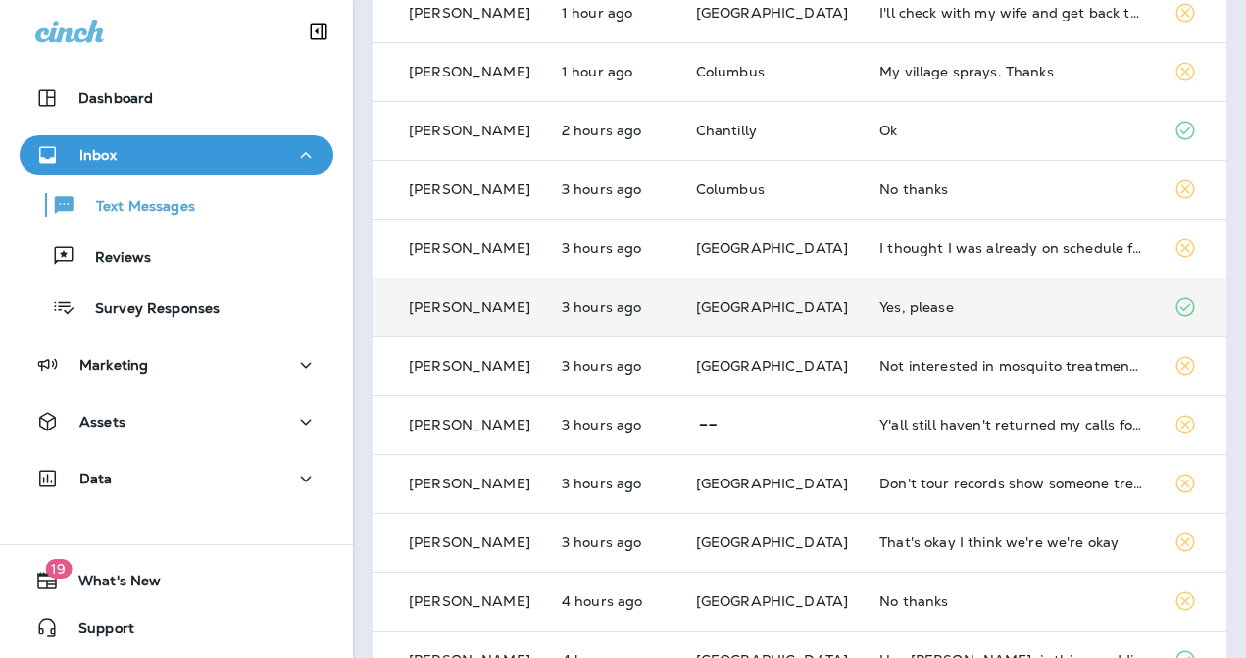
click at [938, 312] on div "Yes, please" at bounding box center [1010, 307] width 263 height 16
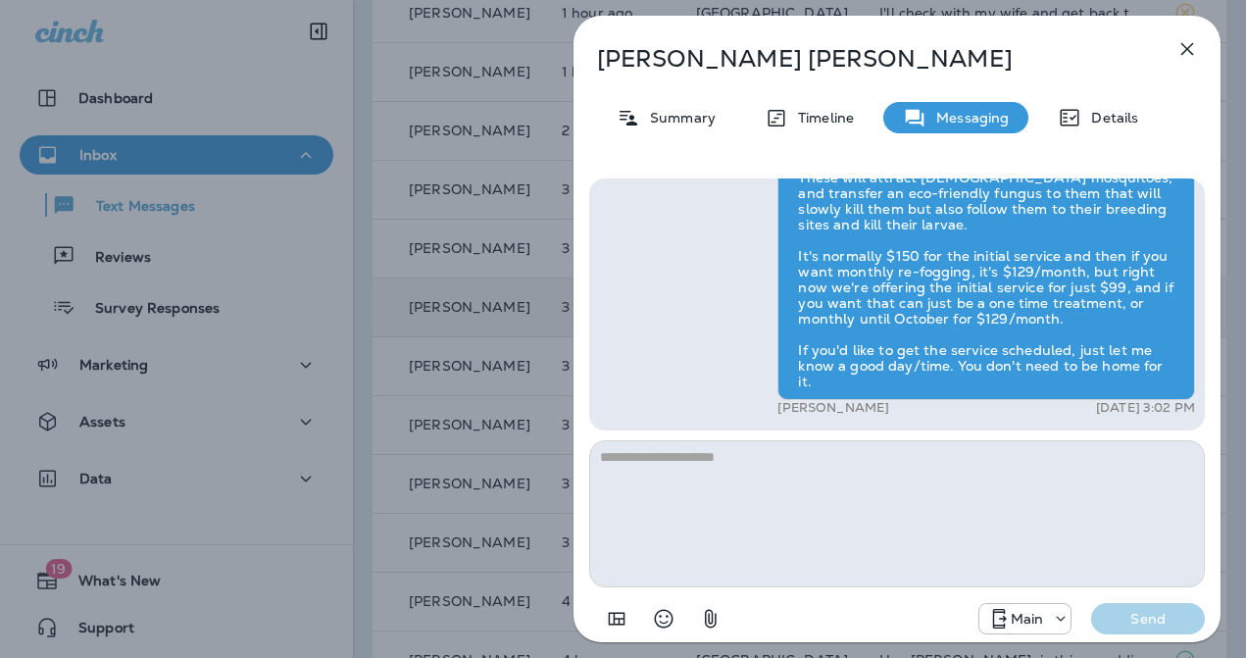
click at [854, 494] on textarea at bounding box center [897, 513] width 616 height 147
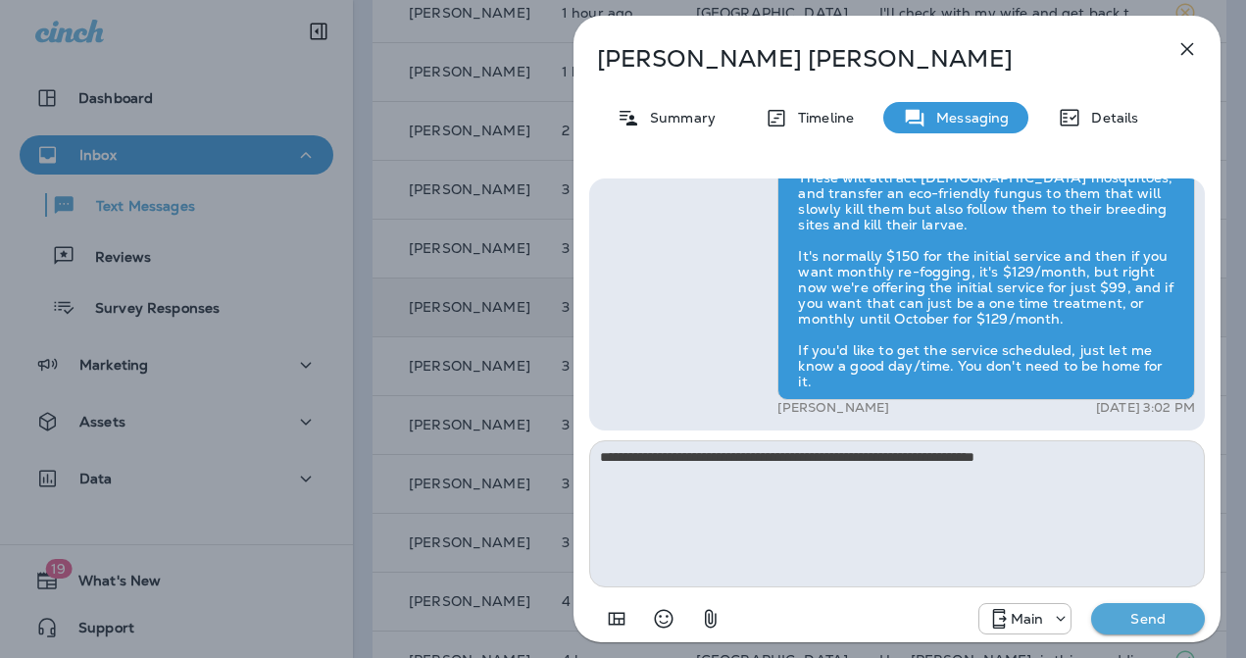
type textarea "**********"
click at [1140, 615] on p "Send" at bounding box center [1148, 619] width 82 height 18
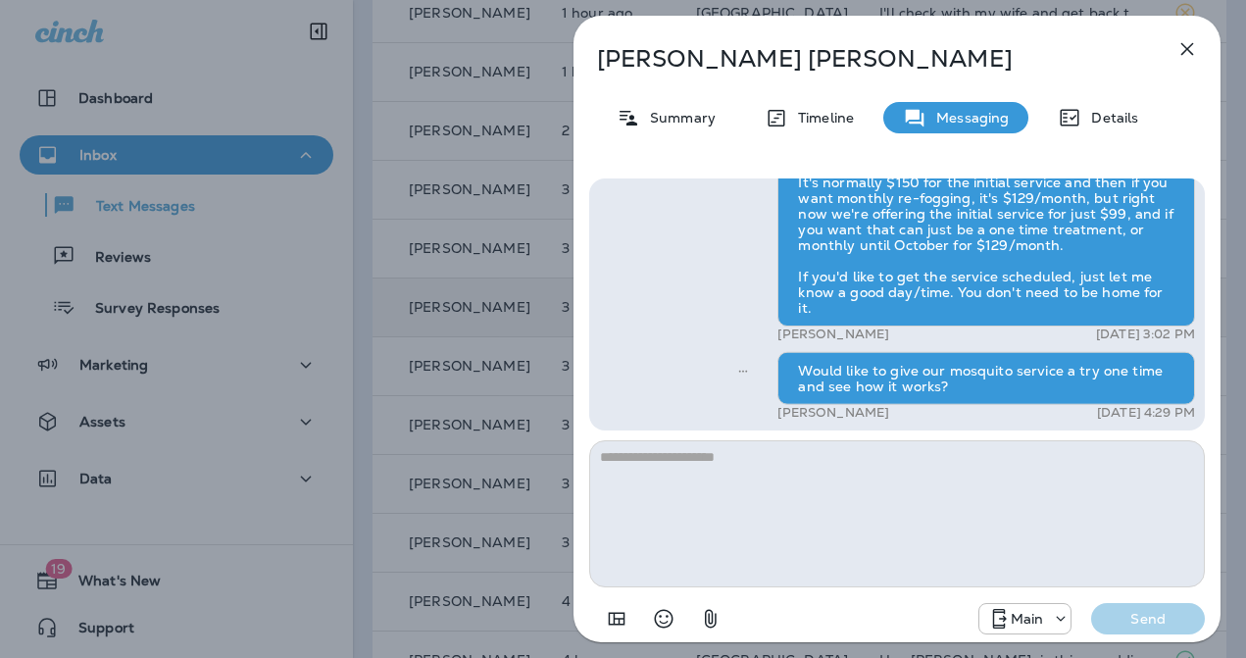
click at [448, 378] on div "Olga Vialpando Summary Timeline Messaging Details Hi Olga , this is Steven with…" at bounding box center [623, 329] width 1246 height 658
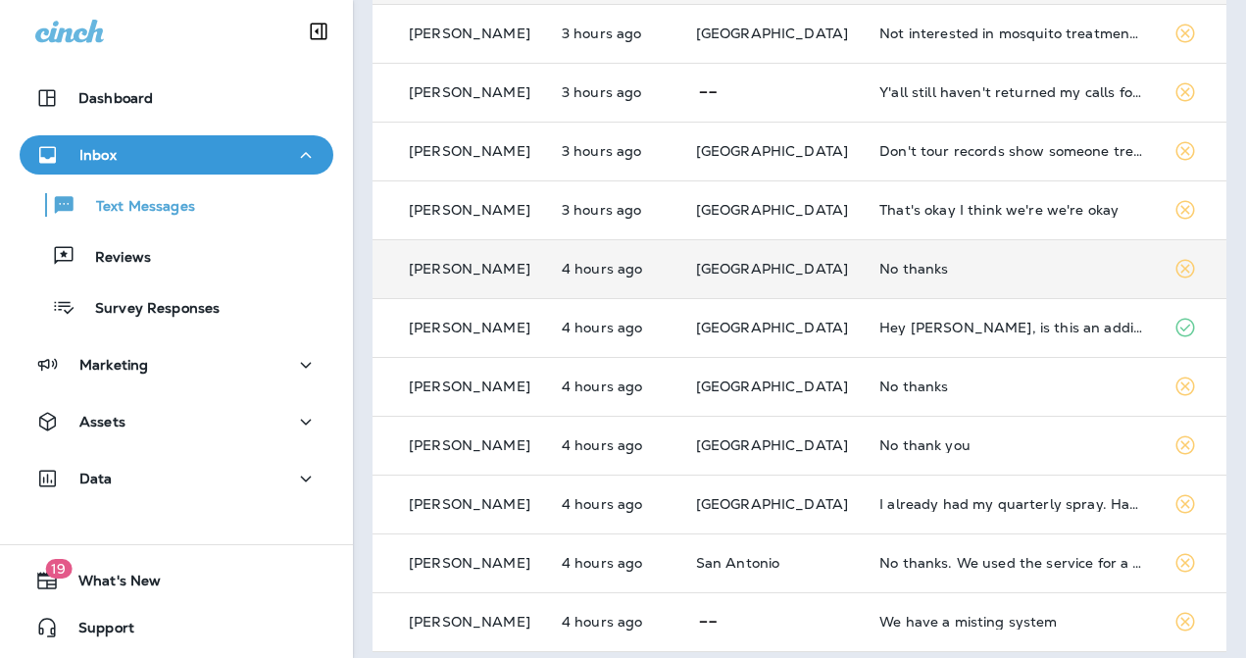
scroll to position [744, 0]
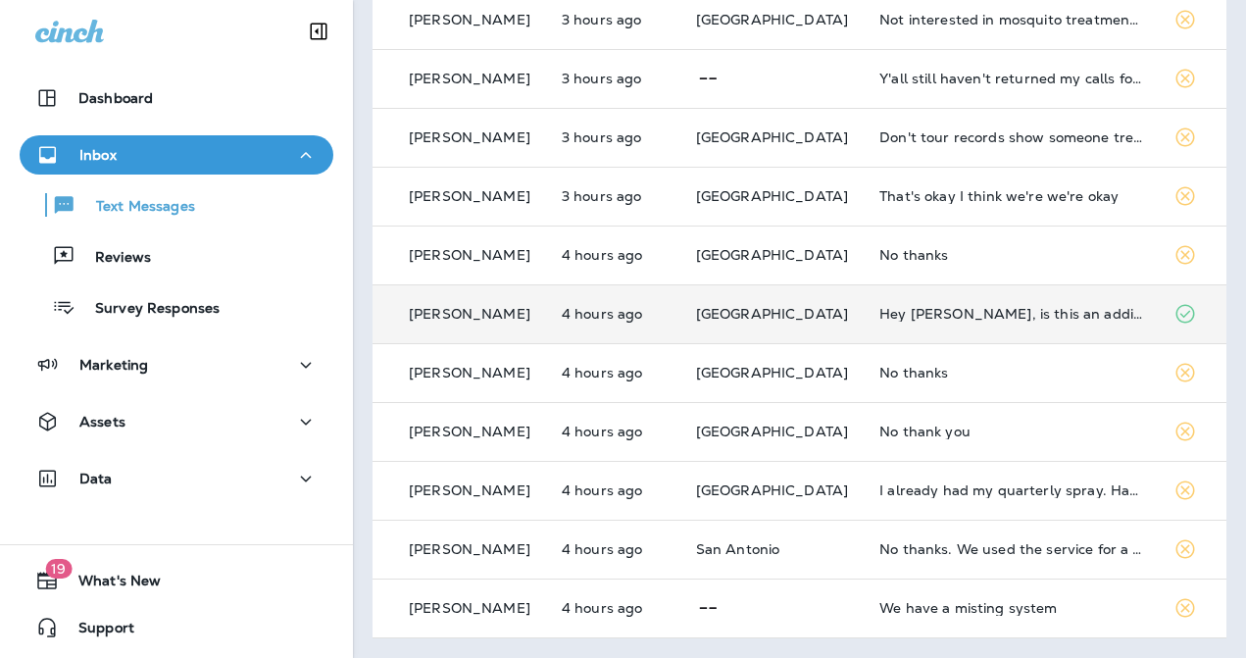
click at [936, 318] on div "Hey Steven, is this an additional fee?" at bounding box center [1010, 314] width 263 height 16
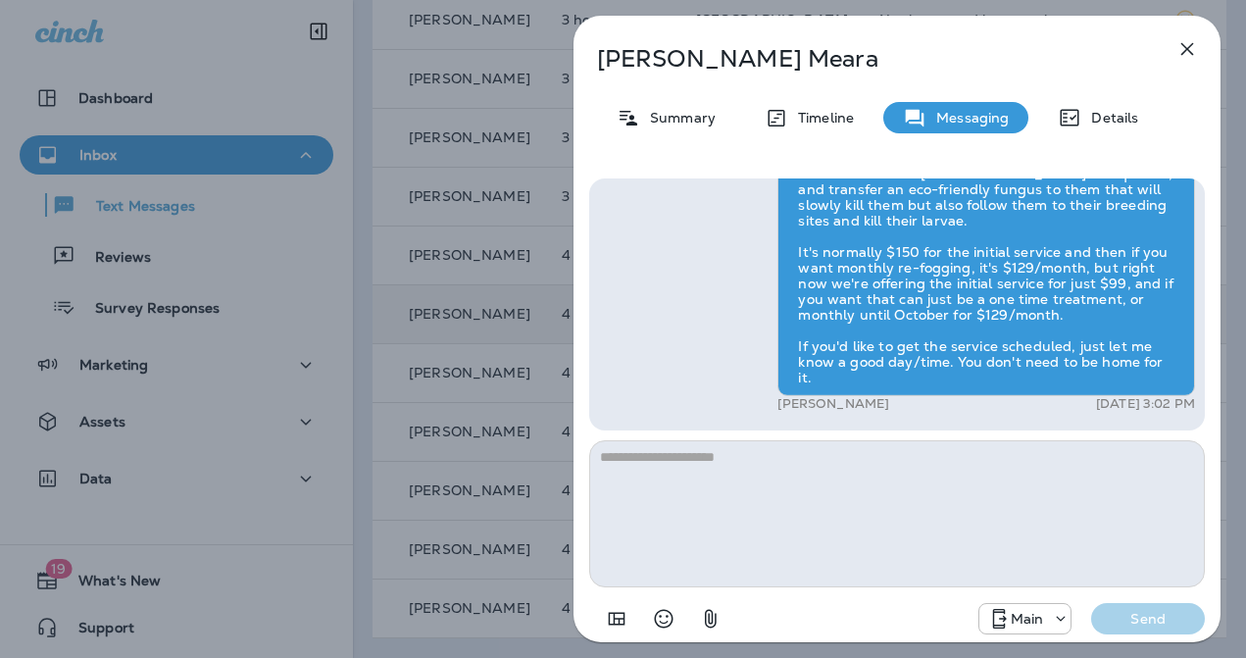
click at [817, 486] on textarea at bounding box center [897, 513] width 616 height 147
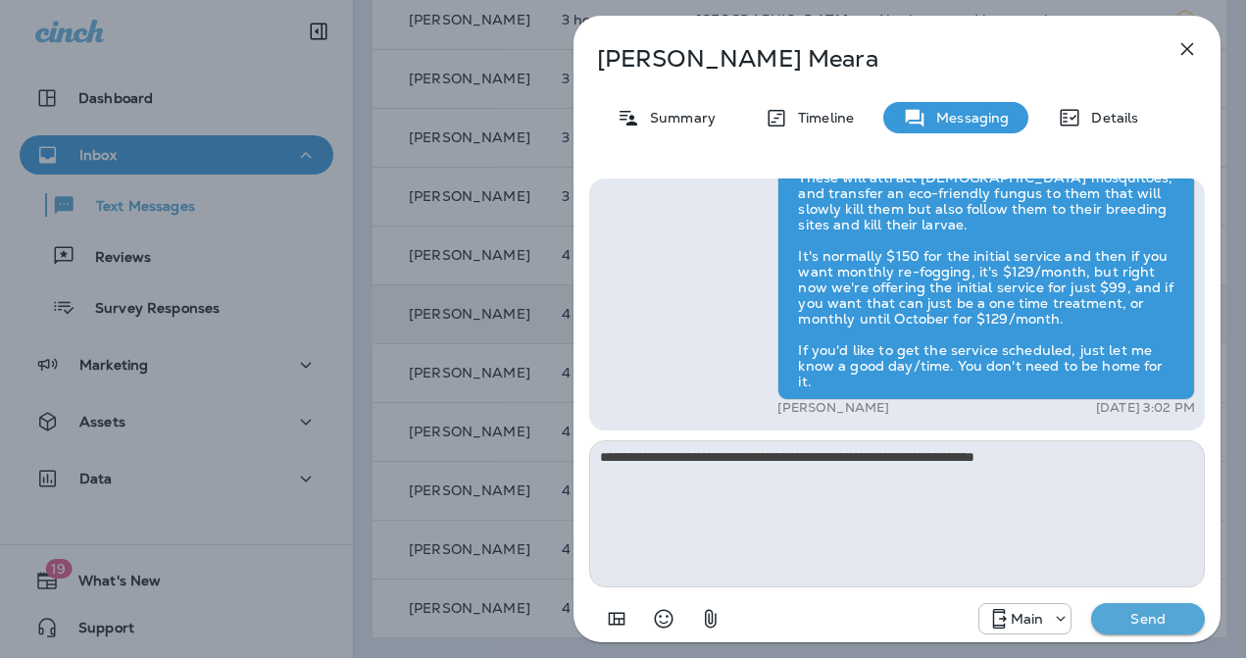
type textarea "**********"
click at [1131, 622] on p "Send" at bounding box center [1148, 619] width 82 height 18
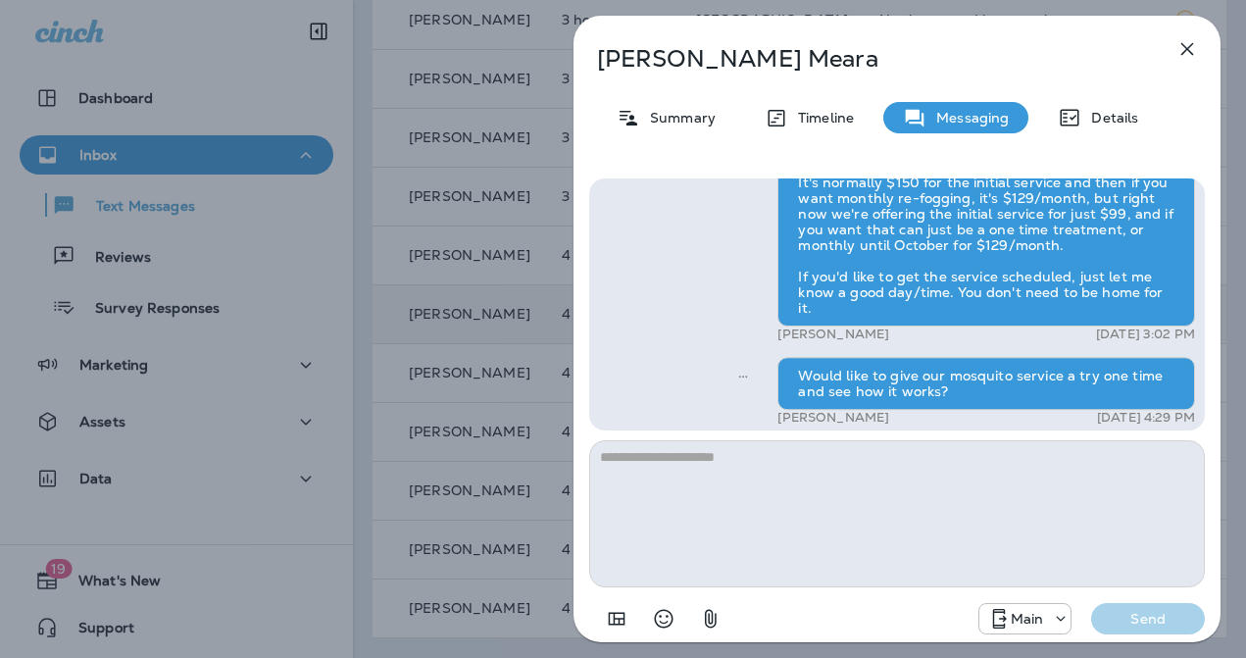
click at [482, 418] on div "Megan Meara Summary Timeline Messaging Details Exciting News! Joshua’s Pest Con…" at bounding box center [623, 329] width 1246 height 658
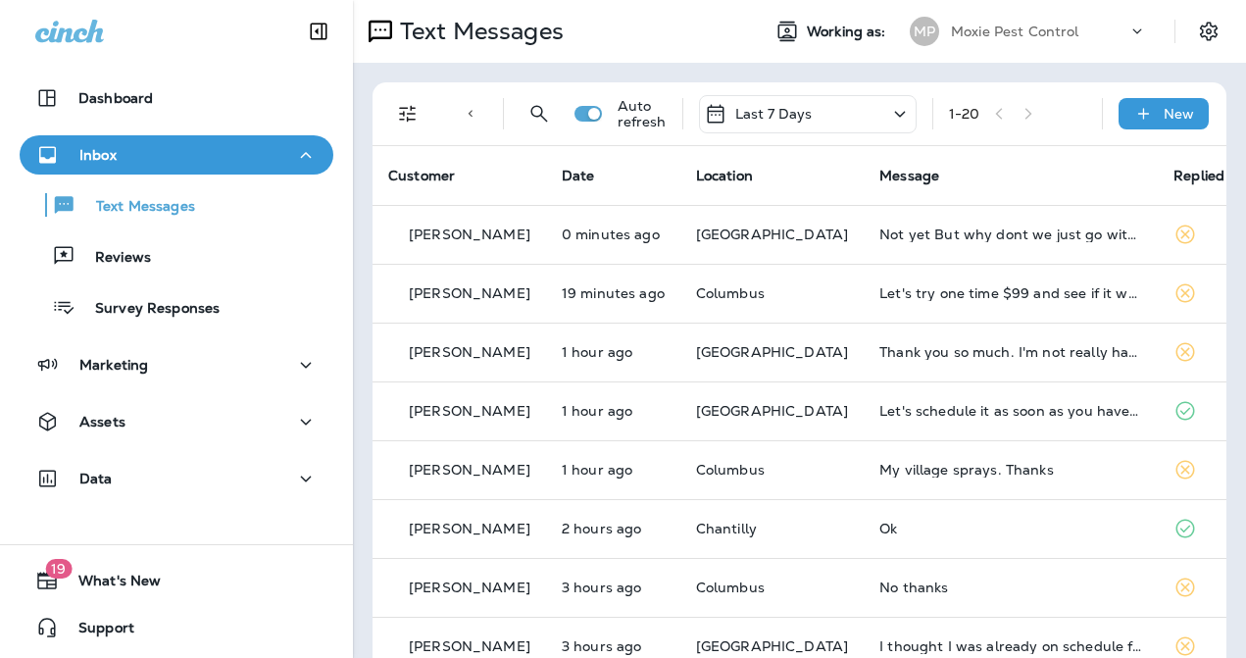
click at [1017, 113] on div "1 - 20" at bounding box center [1017, 113] width 137 height 29
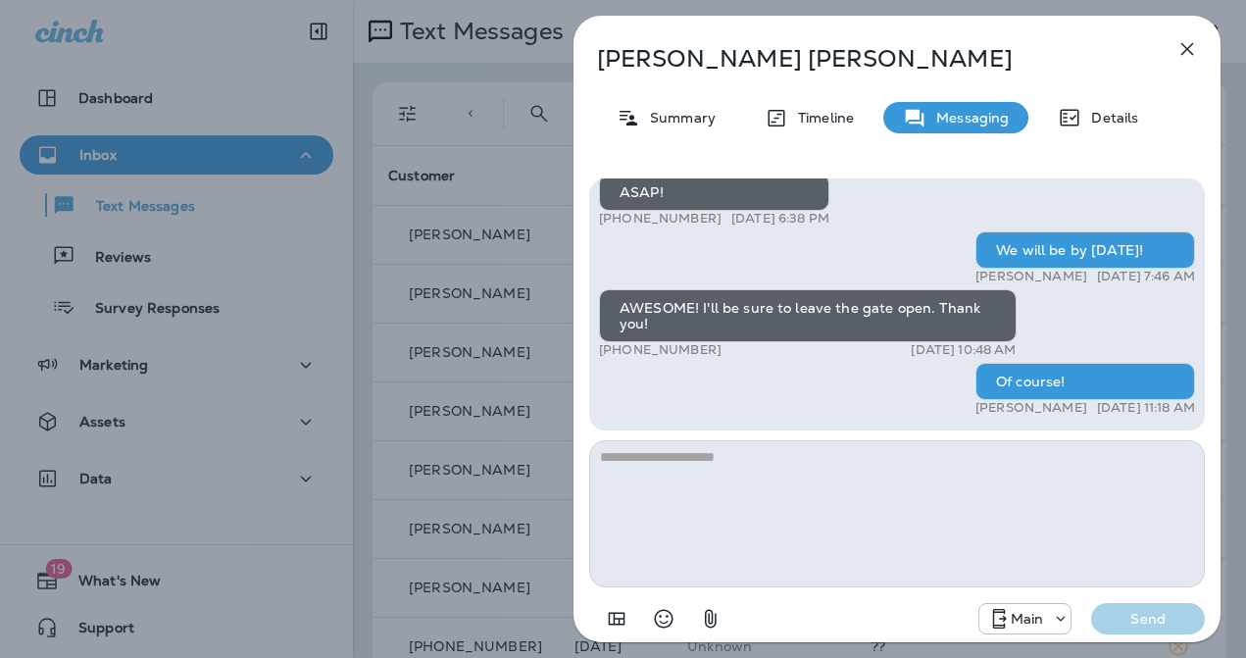
click at [1185, 50] on icon "button" at bounding box center [1187, 49] width 13 height 13
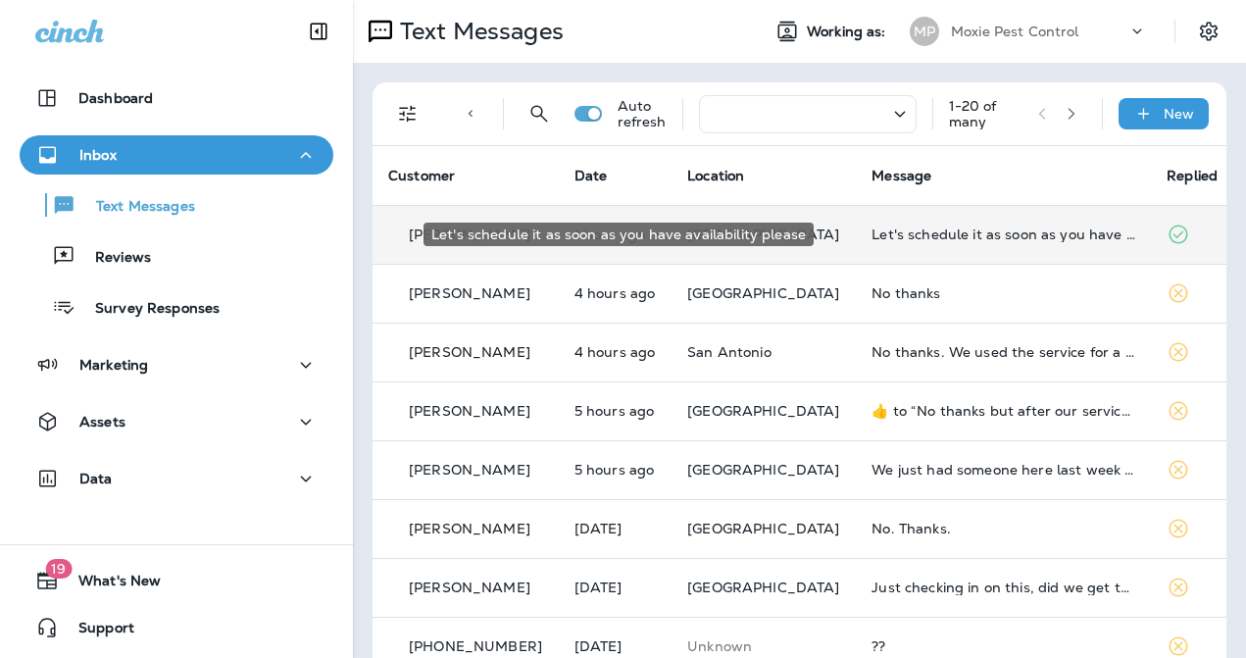
click at [902, 235] on div "Let's schedule it as soon as you have availability please" at bounding box center [1004, 234] width 264 height 16
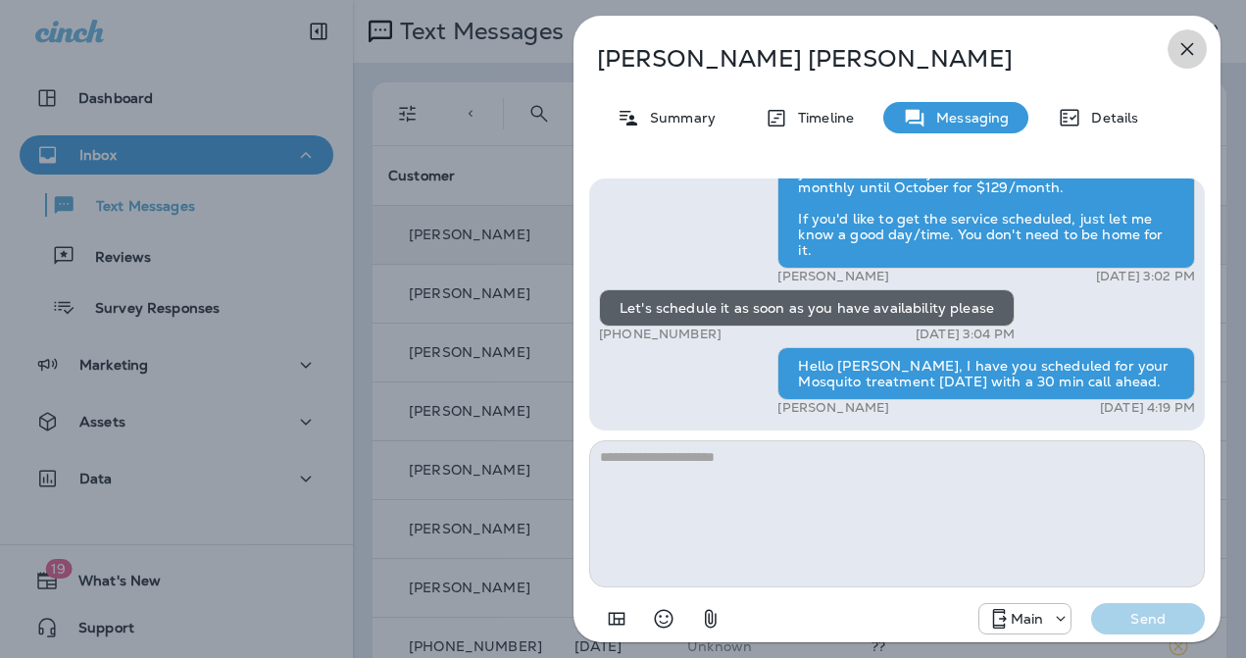
click at [1194, 52] on icon "button" at bounding box center [1188, 49] width 24 height 24
